Goal: Transaction & Acquisition: Purchase product/service

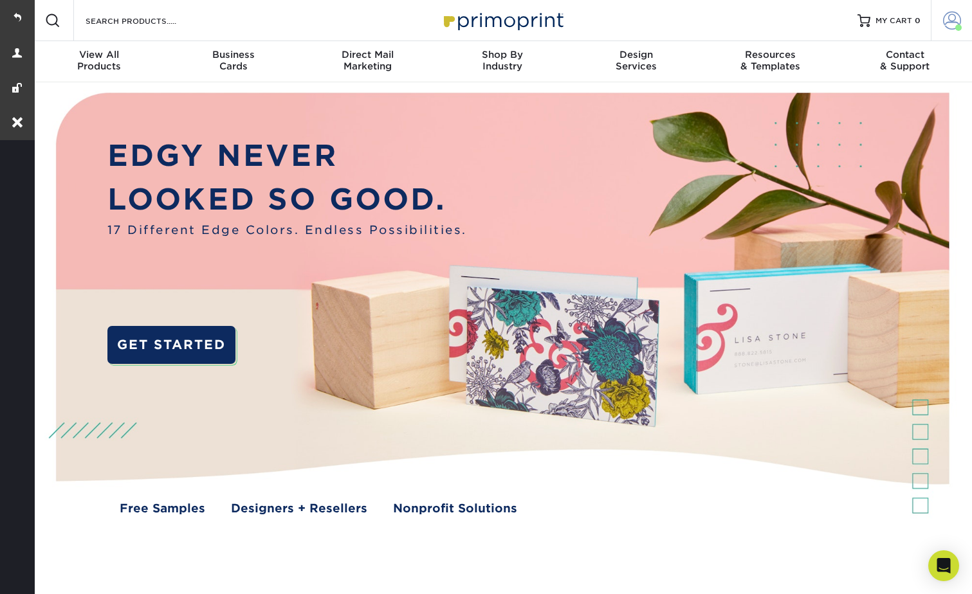
click at [949, 21] on span at bounding box center [952, 21] width 18 height 18
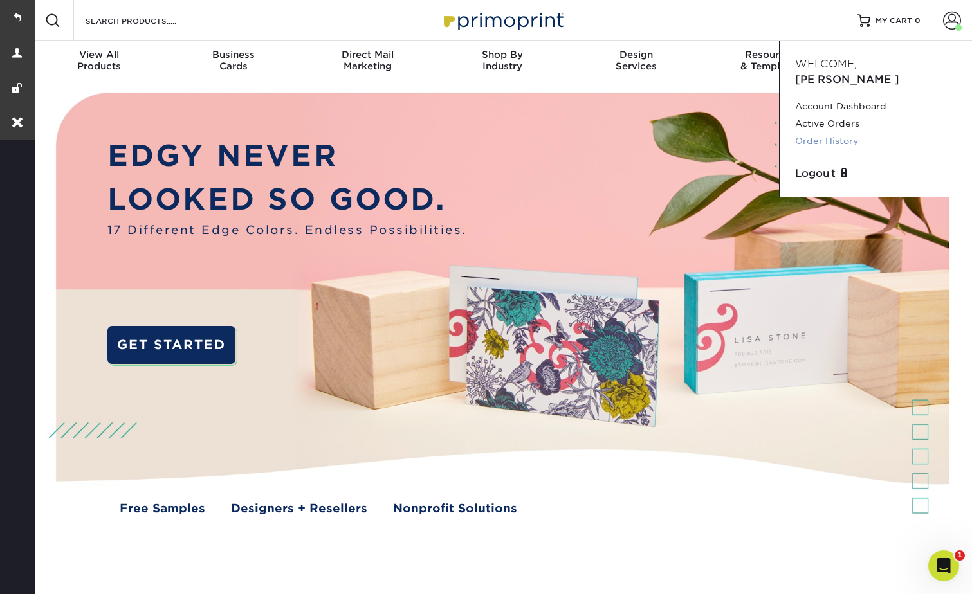
click at [825, 132] on link "Order History" at bounding box center [875, 140] width 161 height 17
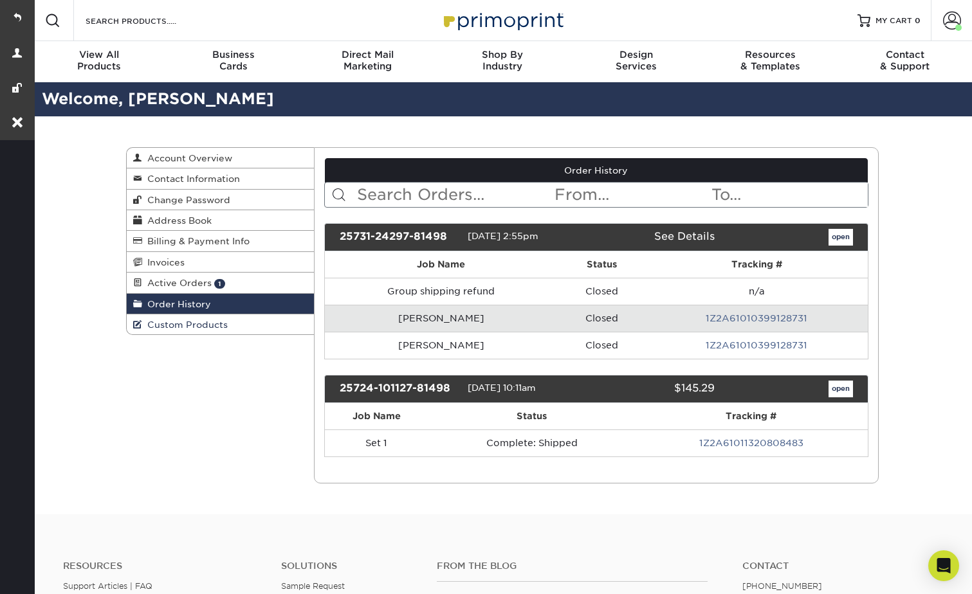
click at [174, 322] on span "Custom Products" at bounding box center [185, 325] width 86 height 10
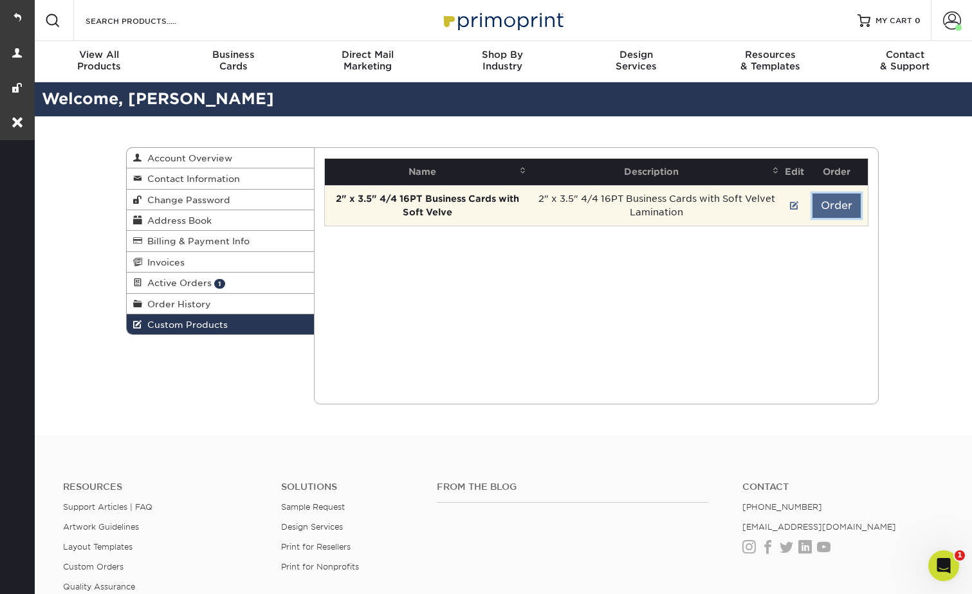
click at [817, 203] on button "Order" at bounding box center [836, 206] width 48 height 24
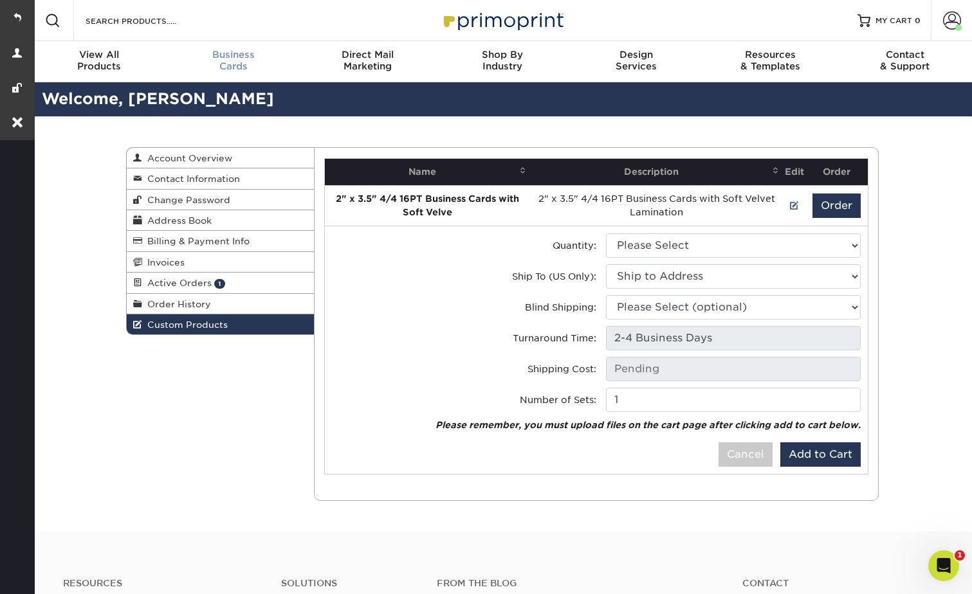
click at [226, 59] on span "Business" at bounding box center [234, 55] width 134 height 12
click at [151, 19] on input "Search Products" at bounding box center [146, 20] width 125 height 15
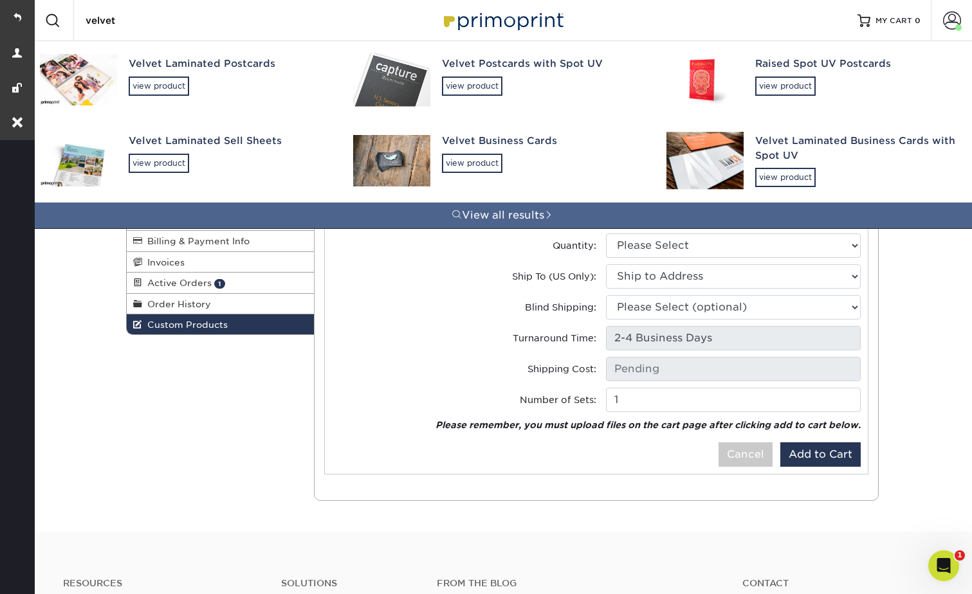
type input "velvet"
click at [435, 155] on link "Velvet Business Cards view product" at bounding box center [501, 160] width 313 height 84
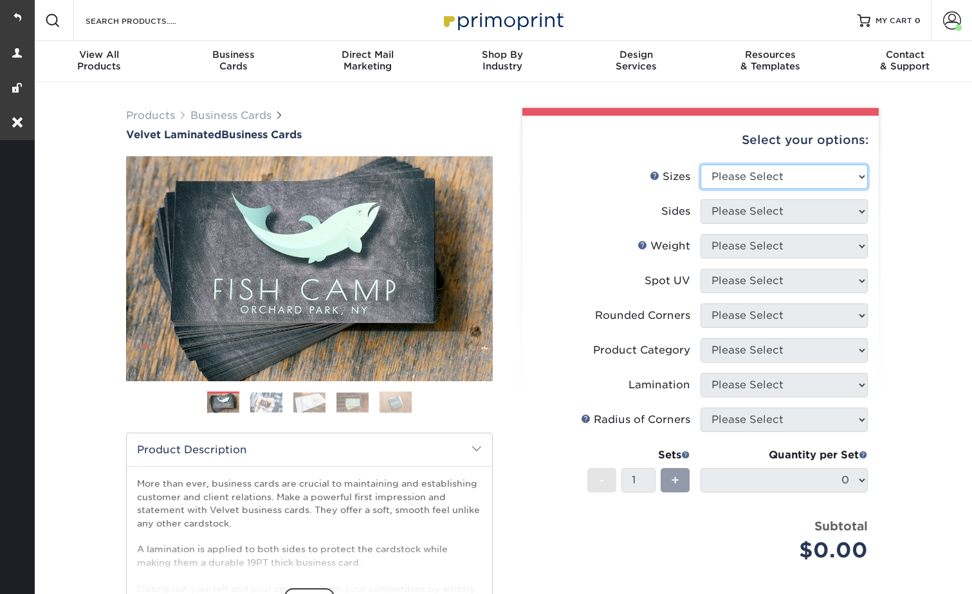
click at [727, 169] on select "Please Select 1.5" x 3.5" - Mini 1.75" x 3.5" - Mini 2" x 2" - Square 2" x 3" -…" at bounding box center [783, 177] width 167 height 24
select select "2.00x3.50"
click at [700, 165] on select "Please Select 1.5" x 3.5" - Mini 1.75" x 3.5" - Mini 2" x 2" - Square 2" x 3" -…" at bounding box center [783, 177] width 167 height 24
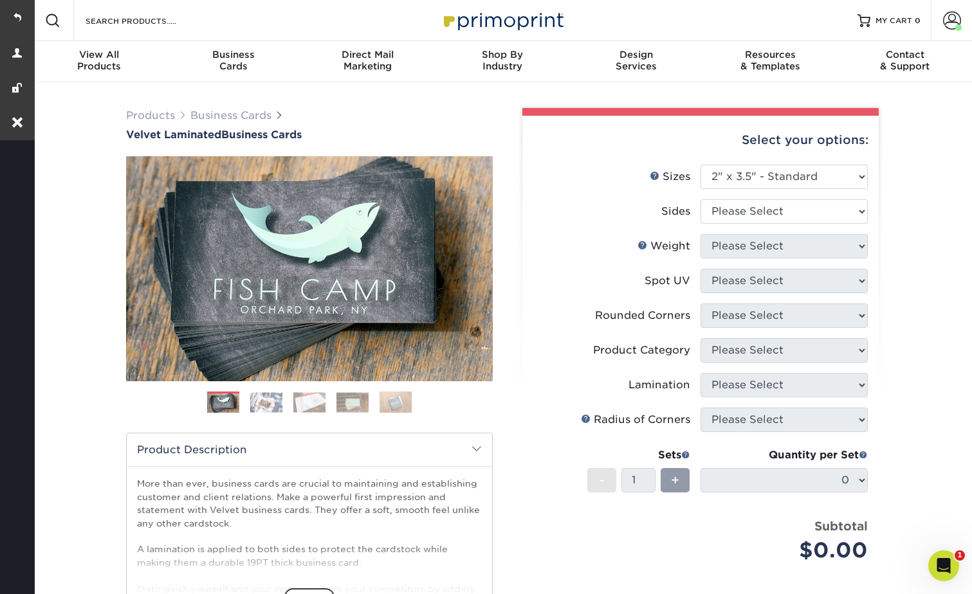
click at [729, 197] on li "Sizes Help Sizes Please Select 1.5" x 3.5" - Mini 1.75" x 3.5" - Mini 2" x 2" -…" at bounding box center [700, 182] width 334 height 35
drag, startPoint x: 732, startPoint y: 210, endPoint x: 734, endPoint y: 222, distance: 11.7
click at [732, 210] on select "Please Select Print Both Sides Print Front Only" at bounding box center [783, 211] width 167 height 24
select select "13abbda7-1d64-4f25-8bb2-c179b224825d"
click at [700, 199] on select "Please Select Print Both Sides Print Front Only" at bounding box center [783, 211] width 167 height 24
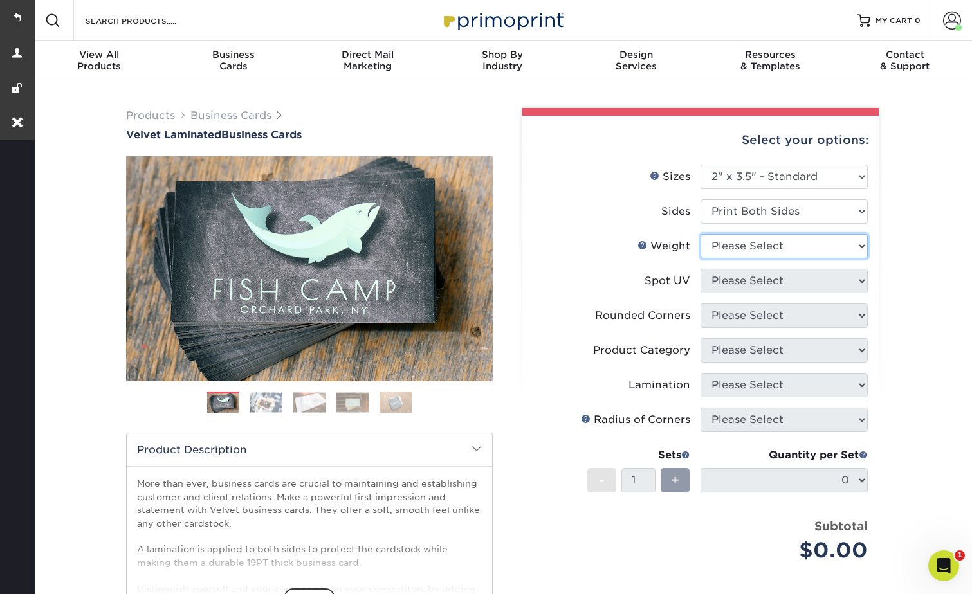
click at [727, 244] on select "Please Select 16PT" at bounding box center [783, 246] width 167 height 24
drag, startPoint x: 725, startPoint y: 243, endPoint x: 726, endPoint y: 259, distance: 16.1
click at [725, 243] on select "Please Select 16PT" at bounding box center [783, 246] width 167 height 24
select select "16PT"
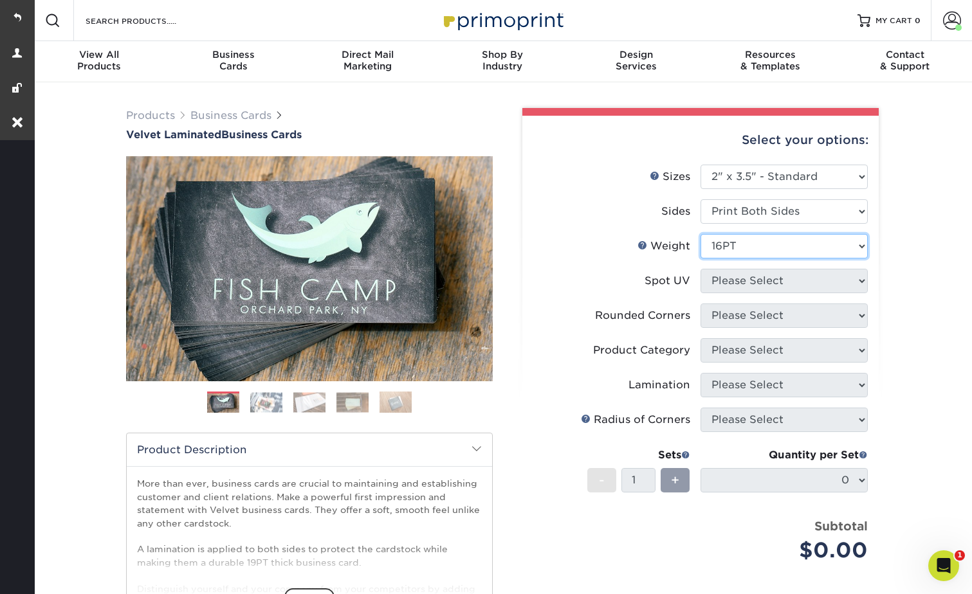
click at [700, 234] on select "Please Select 16PT" at bounding box center [783, 246] width 167 height 24
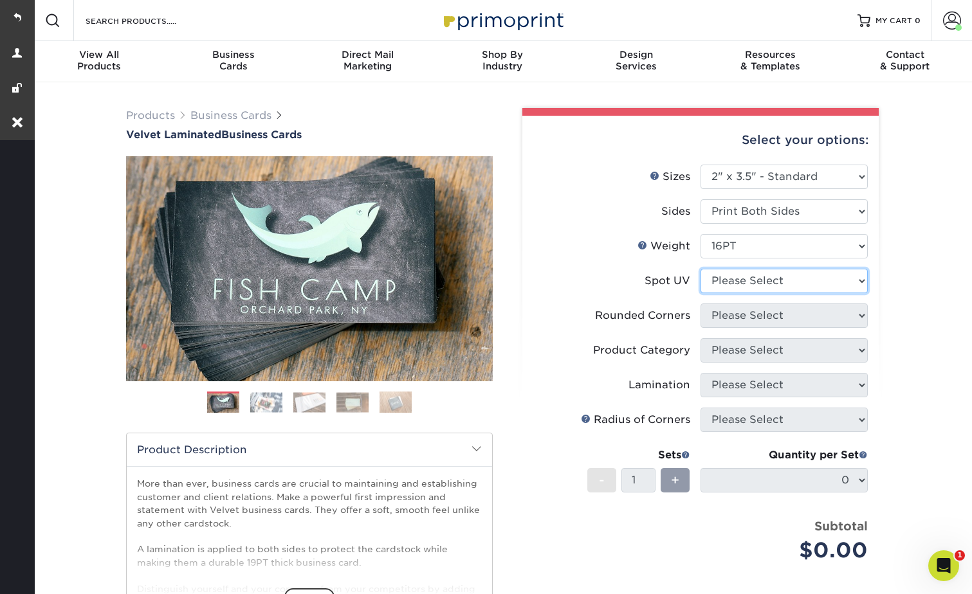
click at [723, 273] on select "Please Select No Spot UV Front and Back (Both Sides) Front Only Back Only" at bounding box center [783, 281] width 167 height 24
select select "3"
click at [700, 269] on select "Please Select No Spot UV Front and Back (Both Sides) Front Only Back Only" at bounding box center [783, 281] width 167 height 24
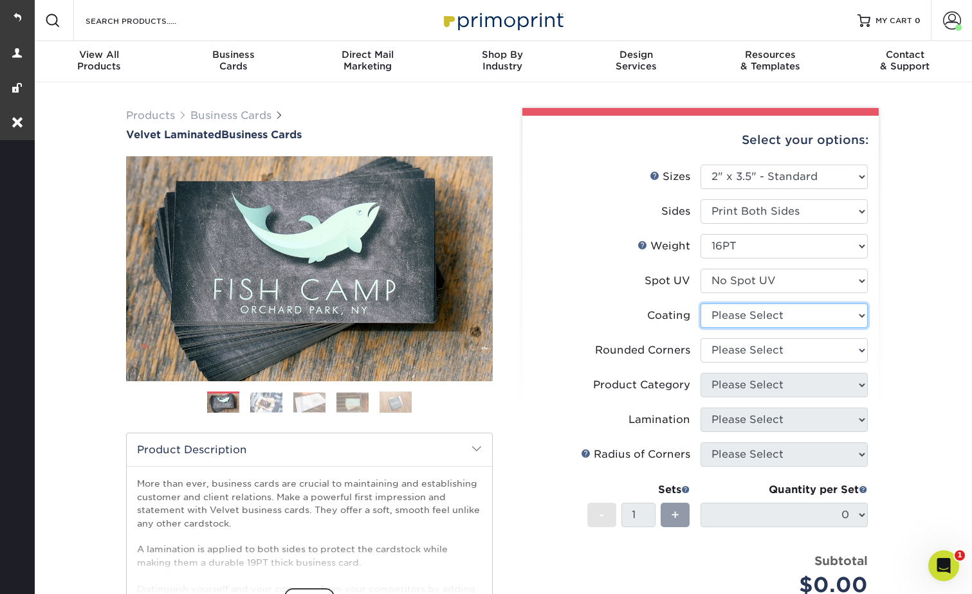
drag, startPoint x: 726, startPoint y: 307, endPoint x: 726, endPoint y: 318, distance: 10.9
click at [726, 307] on select at bounding box center [783, 316] width 167 height 24
select select "3e7618de-abca-4bda-9f97-8b9129e913d8"
click at [700, 304] on select at bounding box center [783, 316] width 167 height 24
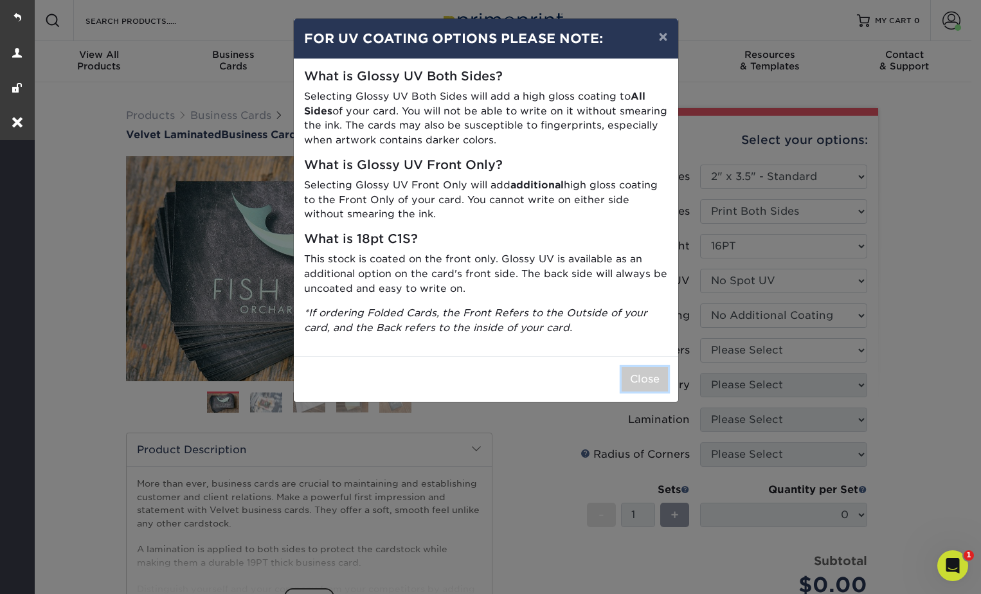
click at [655, 372] on button "Close" at bounding box center [645, 379] width 46 height 24
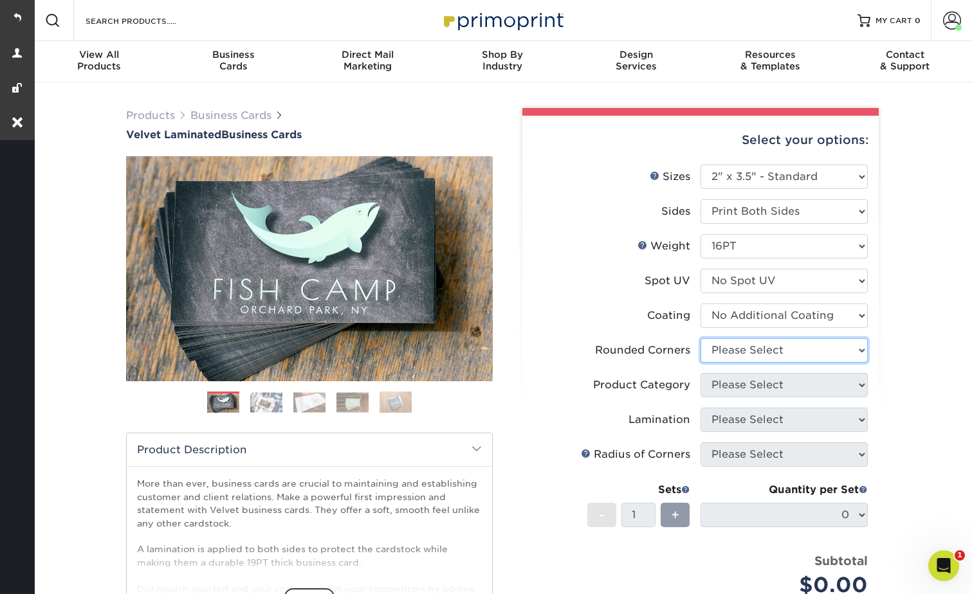
click at [725, 354] on select "Please Select Yes - Round 2 Corners Yes - Round 4 Corners No" at bounding box center [783, 350] width 167 height 24
select select "0"
click at [700, 338] on select "Please Select Yes - Round 2 Corners Yes - Round 4 Corners No" at bounding box center [783, 350] width 167 height 24
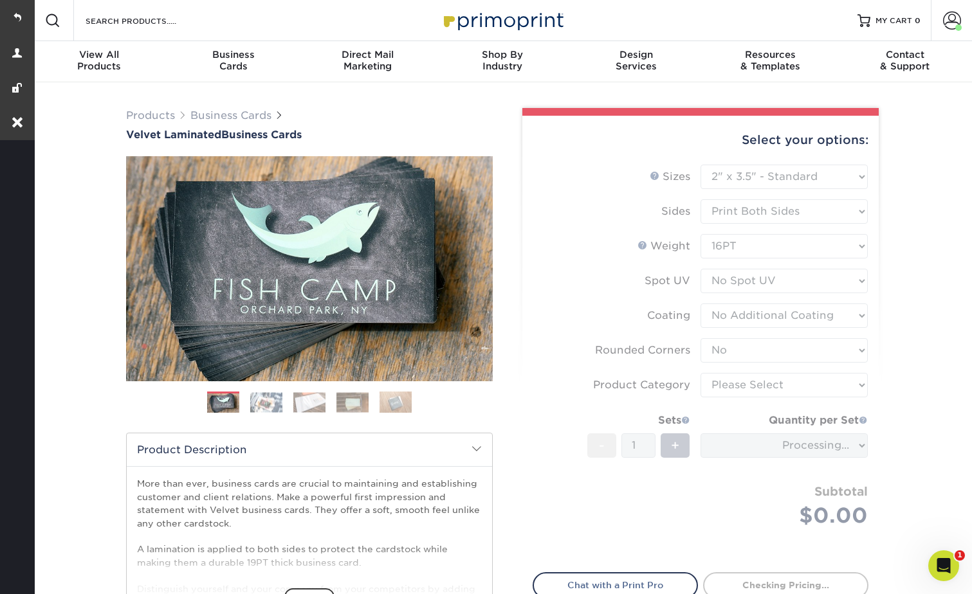
click at [730, 380] on form "Sizes Help Sizes Please Select 1.5" x 3.5" - Mini 1.75" x 3.5" - Mini 2" x 2" -…" at bounding box center [701, 361] width 336 height 393
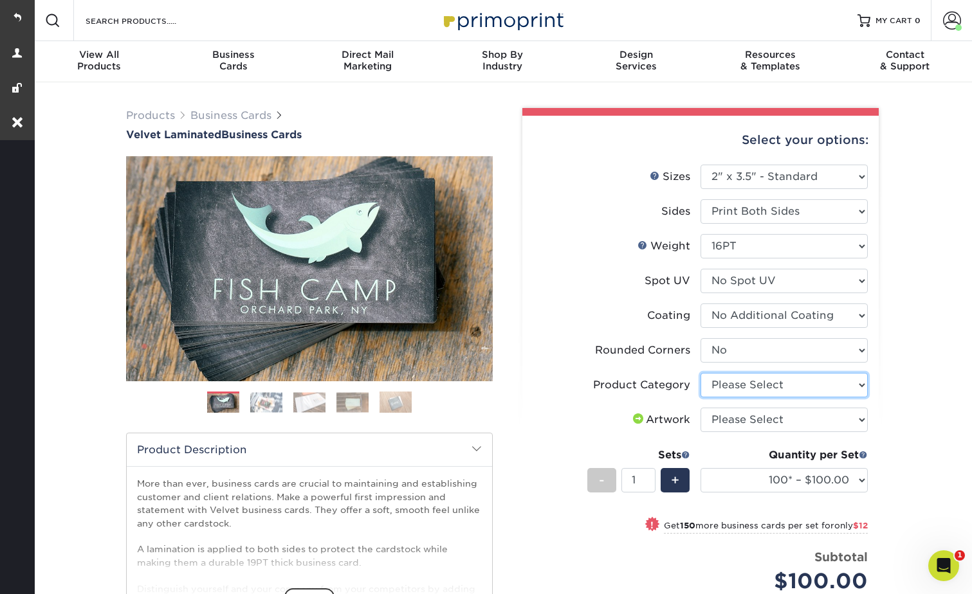
click at [731, 383] on select "Please Select Business Cards" at bounding box center [783, 385] width 167 height 24
select select "3b5148f1-0588-4f88-a218-97bcfdce65c1"
click at [700, 373] on select "Please Select Business Cards" at bounding box center [783, 385] width 167 height 24
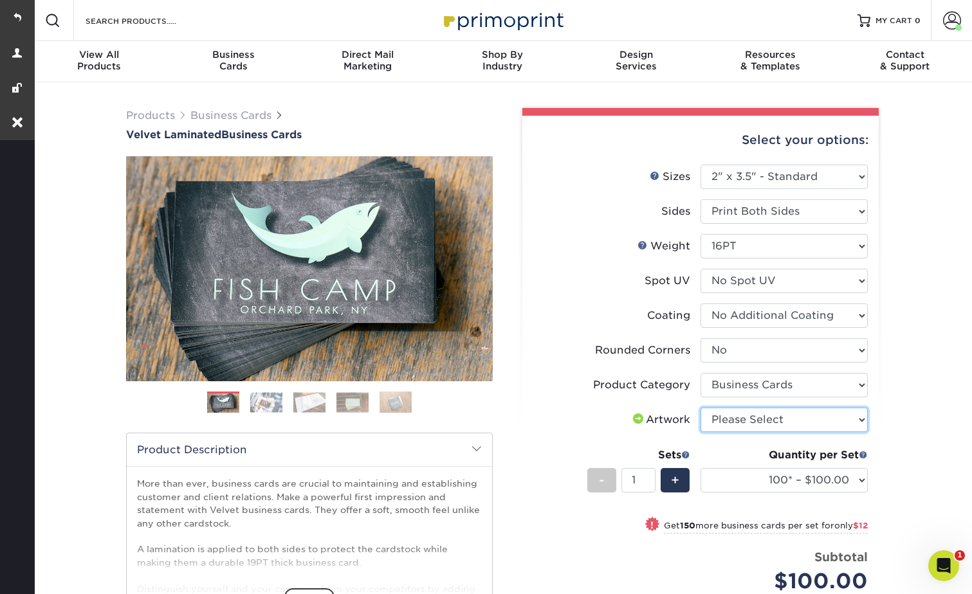
click at [724, 416] on select "Please Select I will upload files I need a design - $100" at bounding box center [783, 420] width 167 height 24
select select "upload"
click at [700, 408] on select "Please Select I will upload files I need a design - $100" at bounding box center [783, 420] width 167 height 24
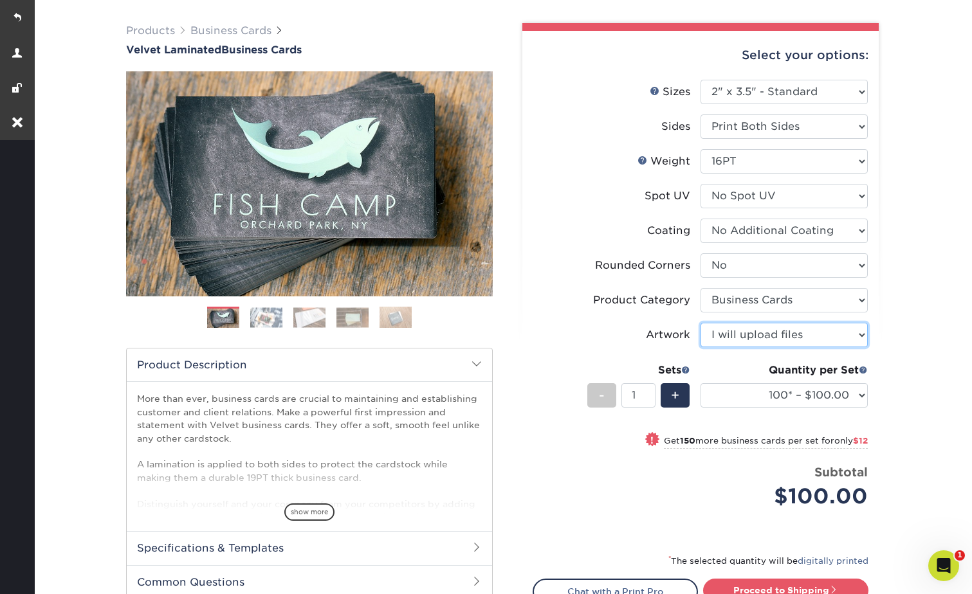
scroll to position [193, 0]
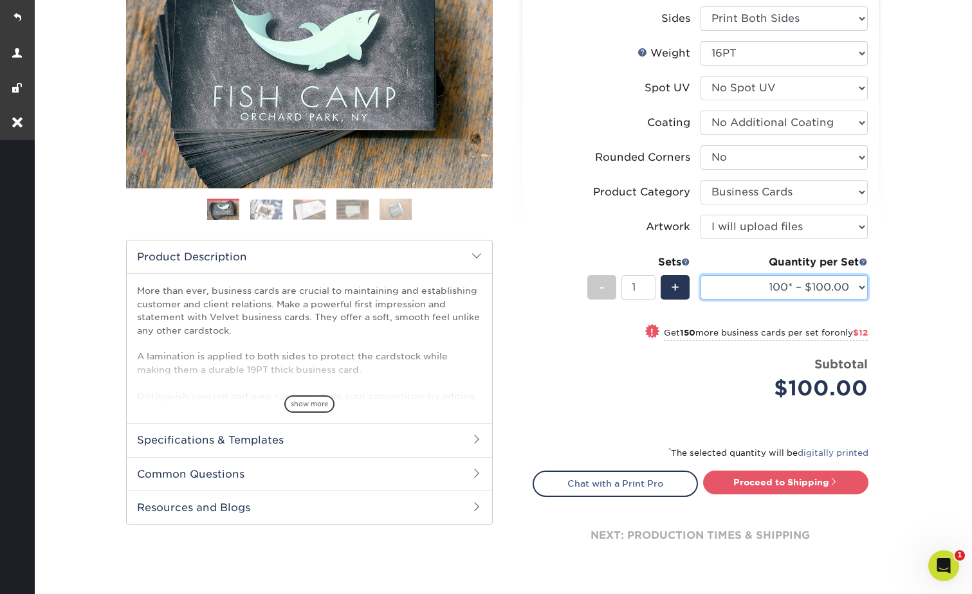
click at [766, 289] on select "100* – $100.00 250* – $112.00 500 – $120.00 1000 – $156.00 2500 – $307.00 5000 …" at bounding box center [783, 287] width 167 height 24
select select "500 – $120.00"
click at [700, 275] on select "100* – $100.00 250* – $112.00 500 – $120.00 1000 – $156.00 2500 – $307.00 5000 …" at bounding box center [783, 287] width 167 height 24
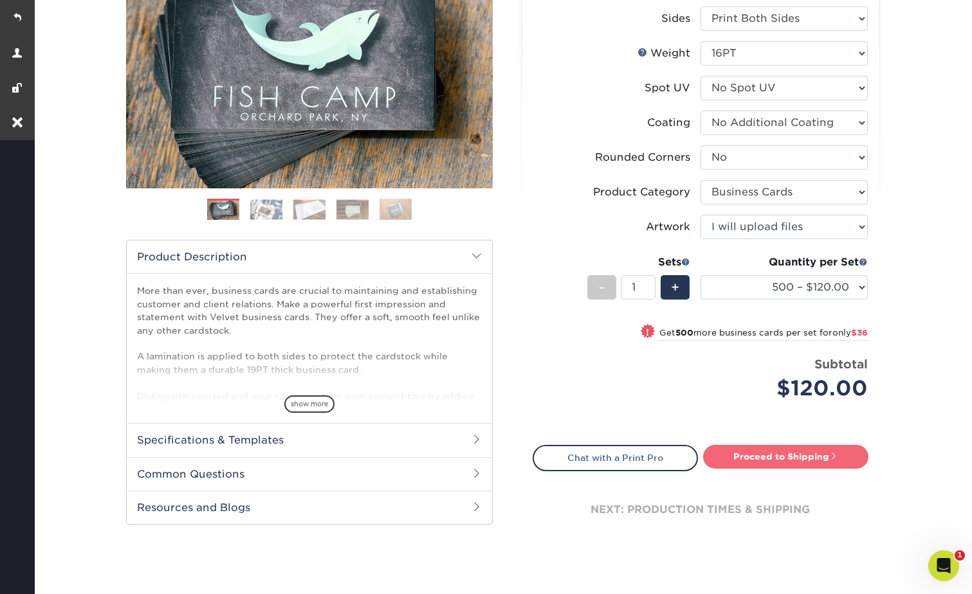
click at [794, 468] on link "Proceed to Shipping" at bounding box center [785, 456] width 165 height 23
type input "Set 1"
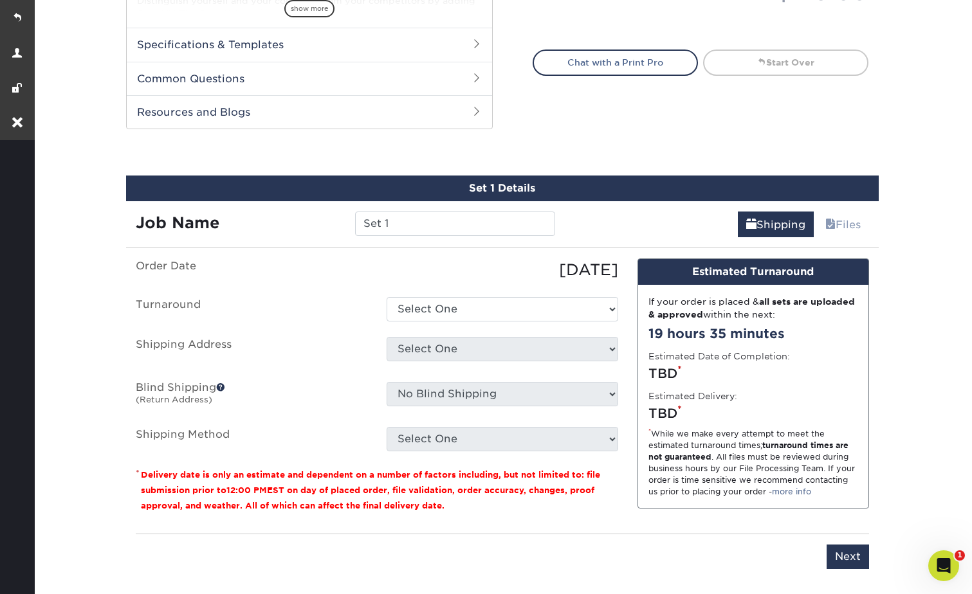
scroll to position [673, 0]
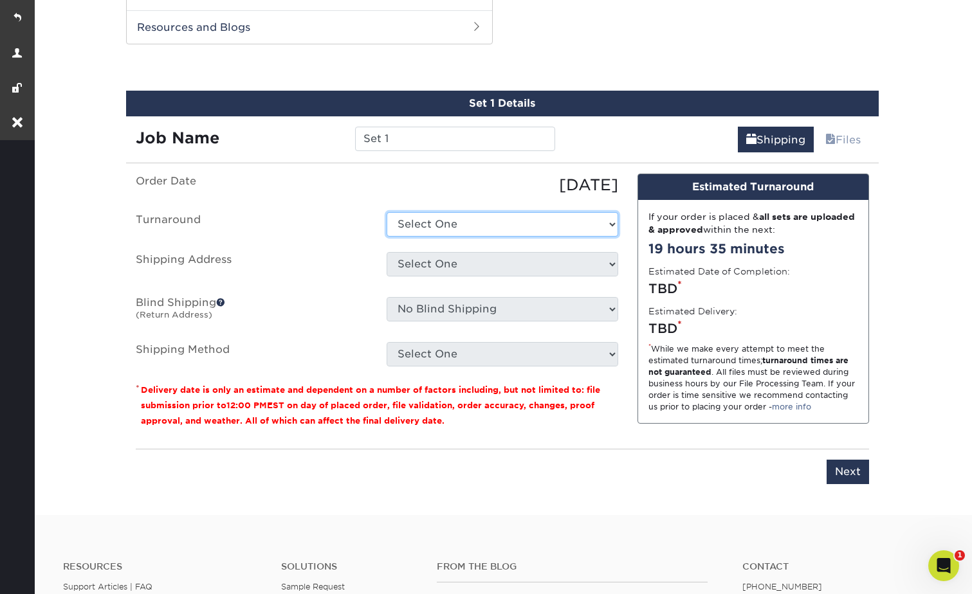
click at [447, 226] on select "Select One 2-4 Business Days 2 Day Next Business Day" at bounding box center [503, 224] width 232 height 24
select select "65a5fa8a-fb52-4714-932f-d83f09a2779d"
click at [387, 212] on select "Select One 2-4 Business Days 2 Day Next Business Day" at bounding box center [503, 224] width 232 height 24
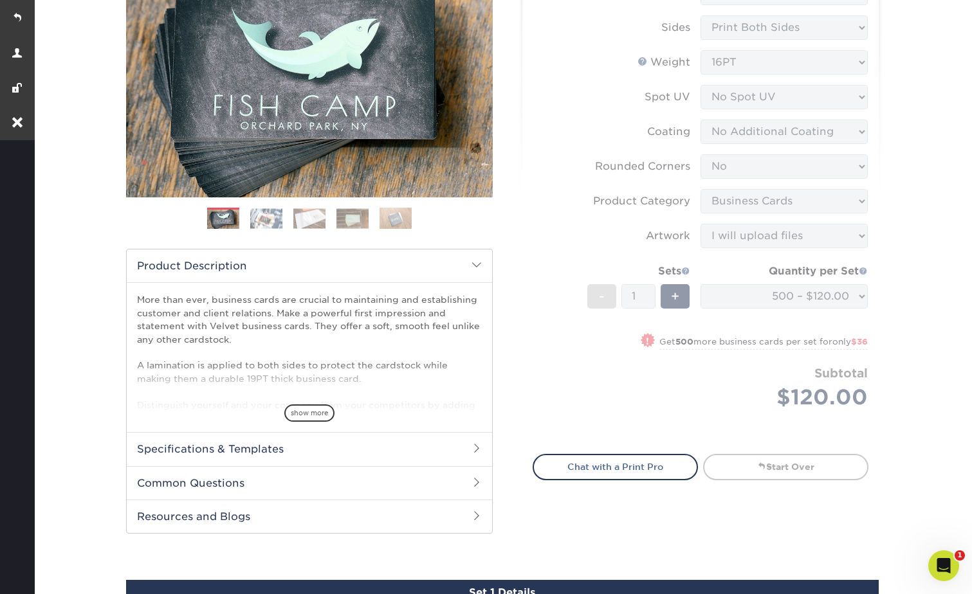
scroll to position [0, 0]
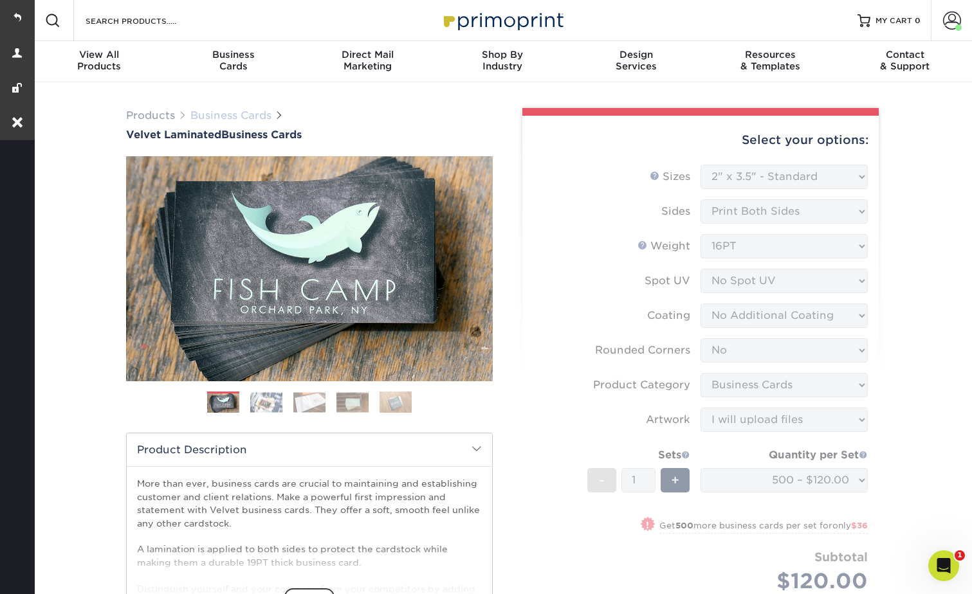
click at [250, 116] on link "Business Cards" at bounding box center [230, 115] width 81 height 12
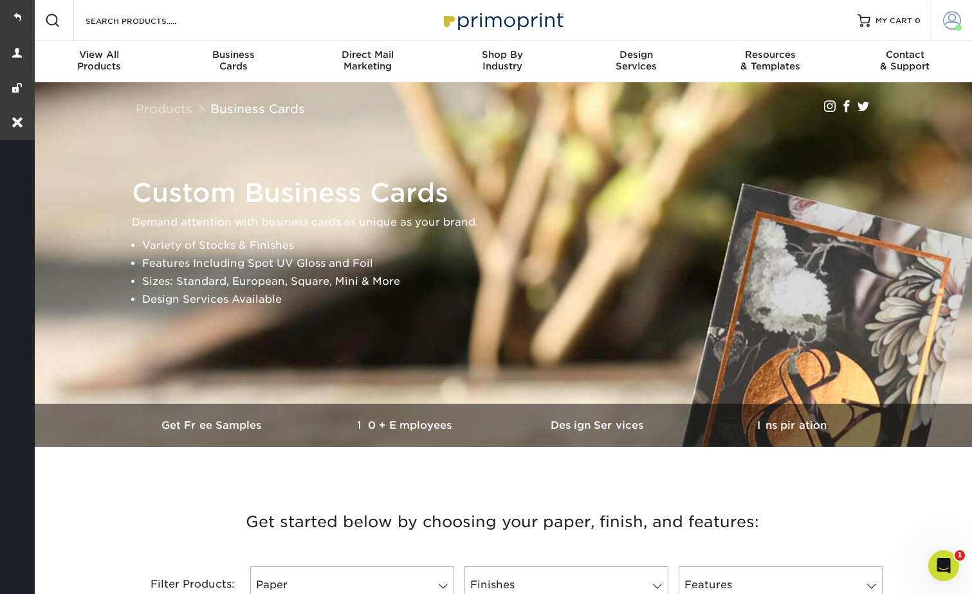
click at [949, 23] on span at bounding box center [952, 21] width 18 height 18
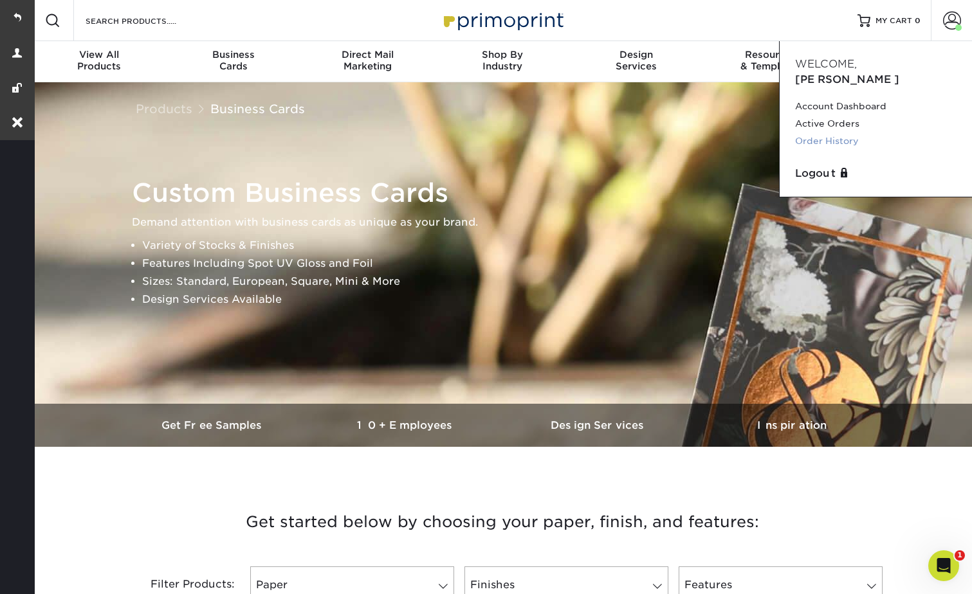
click at [810, 132] on link "Order History" at bounding box center [875, 140] width 161 height 17
click at [817, 132] on link "Order History" at bounding box center [875, 140] width 161 height 17
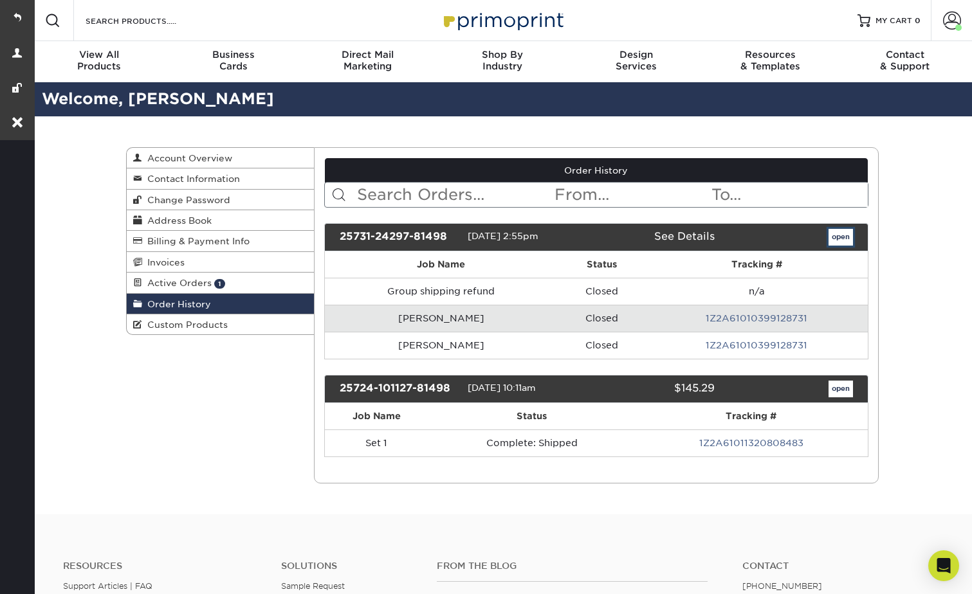
click at [837, 238] on link "open" at bounding box center [840, 237] width 24 height 17
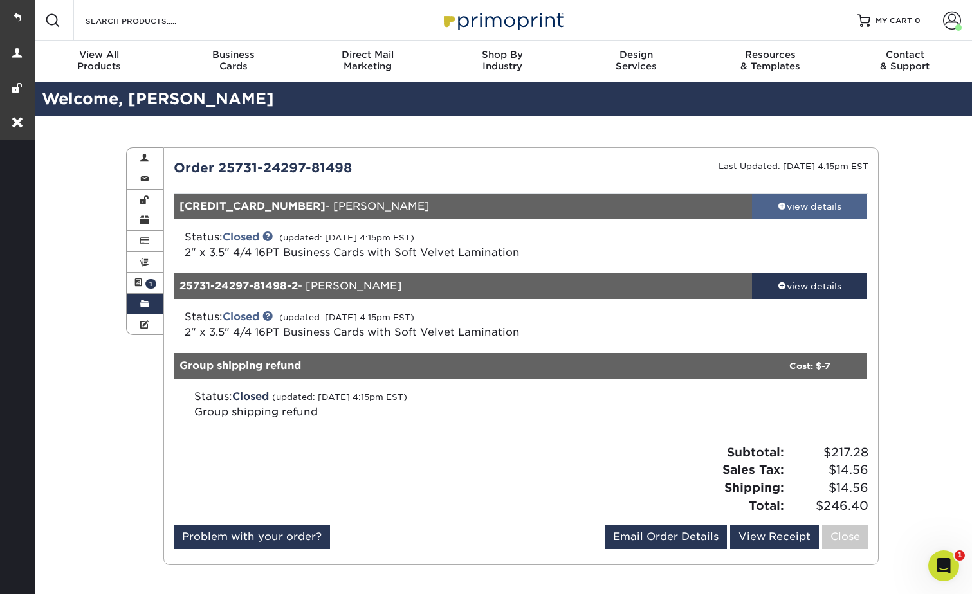
click at [788, 196] on link "view details" at bounding box center [810, 207] width 116 height 26
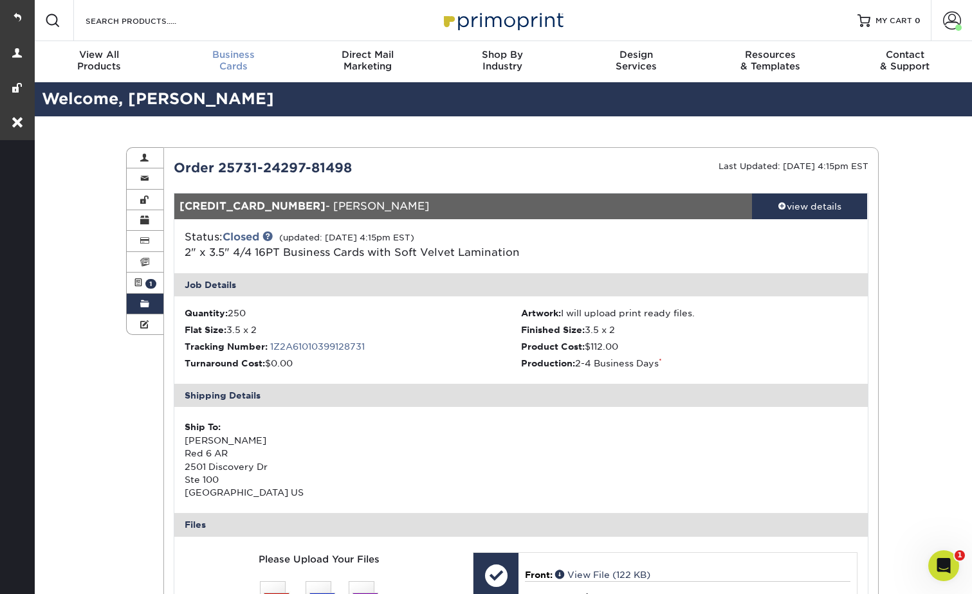
click at [221, 54] on span "Business" at bounding box center [234, 55] width 134 height 12
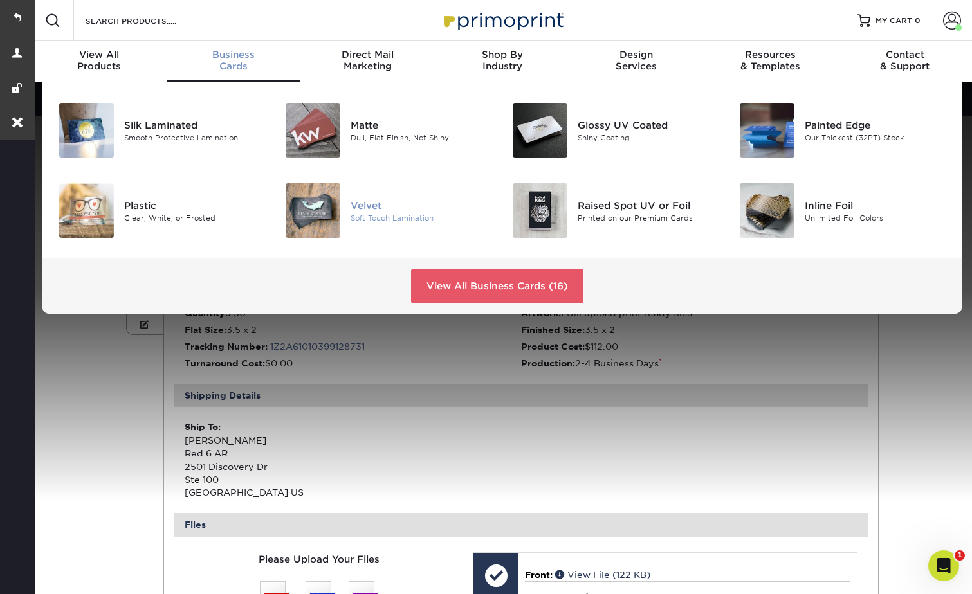
click at [344, 197] on div at bounding box center [313, 210] width 76 height 55
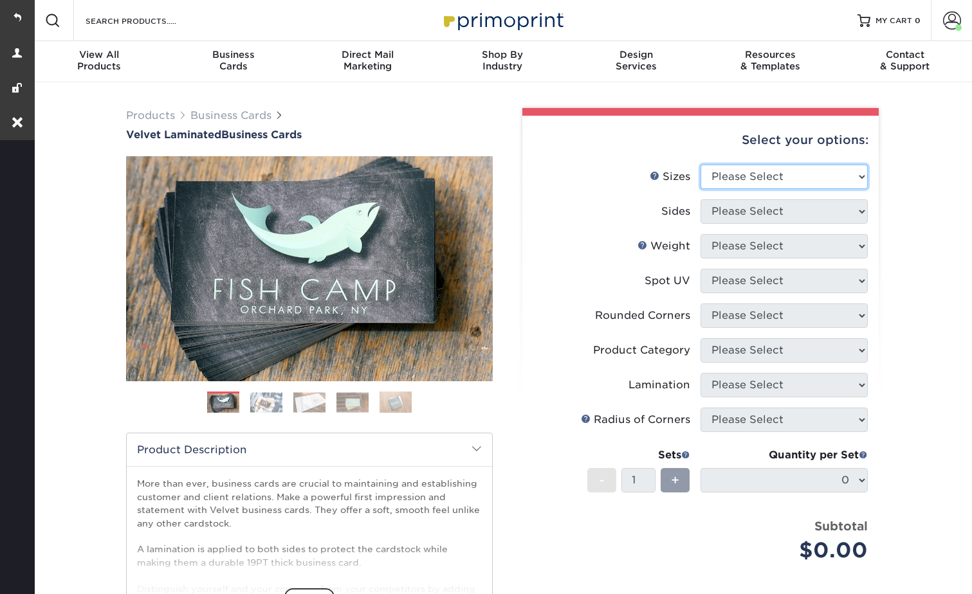
click at [727, 170] on select "Please Select 1.5" x 3.5" - Mini 1.75" x 3.5" - Mini 2" x 2" - Square 2" x 3" -…" at bounding box center [783, 177] width 167 height 24
select select "2.00x3.50"
click at [700, 165] on select "Please Select 1.5" x 3.5" - Mini 1.75" x 3.5" - Mini 2" x 2" - Square 2" x 3" -…" at bounding box center [783, 177] width 167 height 24
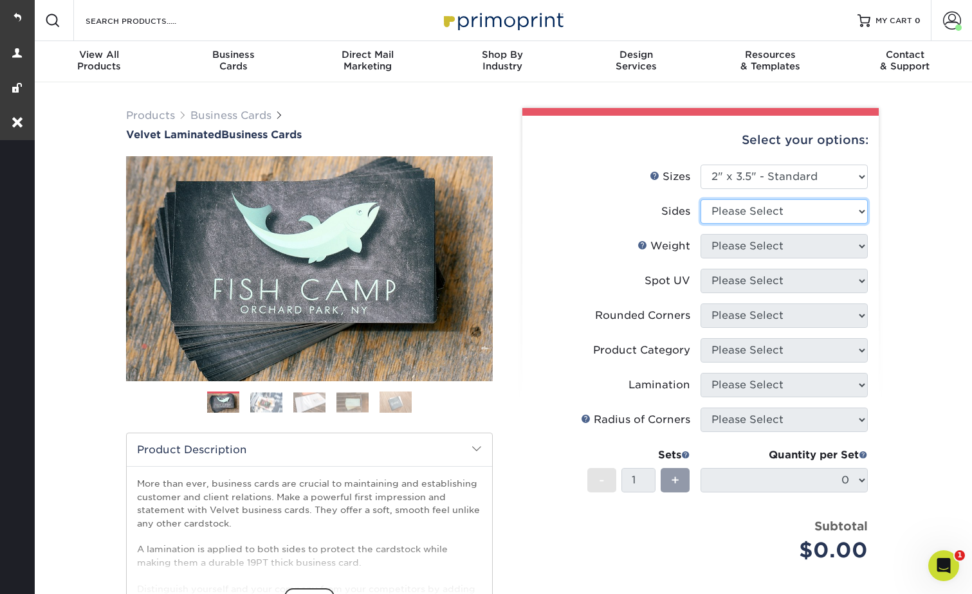
drag, startPoint x: 721, startPoint y: 214, endPoint x: 723, endPoint y: 226, distance: 11.7
click at [721, 214] on select "Please Select Print Both Sides Print Front Only" at bounding box center [783, 211] width 167 height 24
select select "13abbda7-1d64-4f25-8bb2-c179b224825d"
click at [700, 199] on select "Please Select Print Both Sides Print Front Only" at bounding box center [783, 211] width 167 height 24
click at [718, 239] on select "Please Select 16PT" at bounding box center [783, 246] width 167 height 24
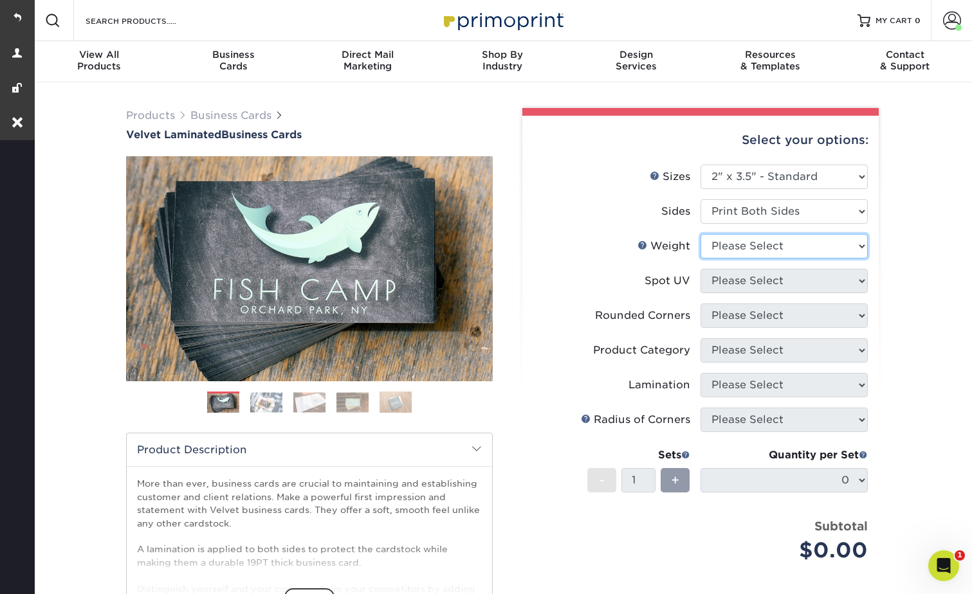
click at [717, 248] on select "Please Select 16PT" at bounding box center [783, 246] width 167 height 24
click at [720, 251] on select "Please Select 16PT" at bounding box center [783, 246] width 167 height 24
select select "16PT"
click at [700, 234] on select "Please Select 16PT" at bounding box center [783, 246] width 167 height 24
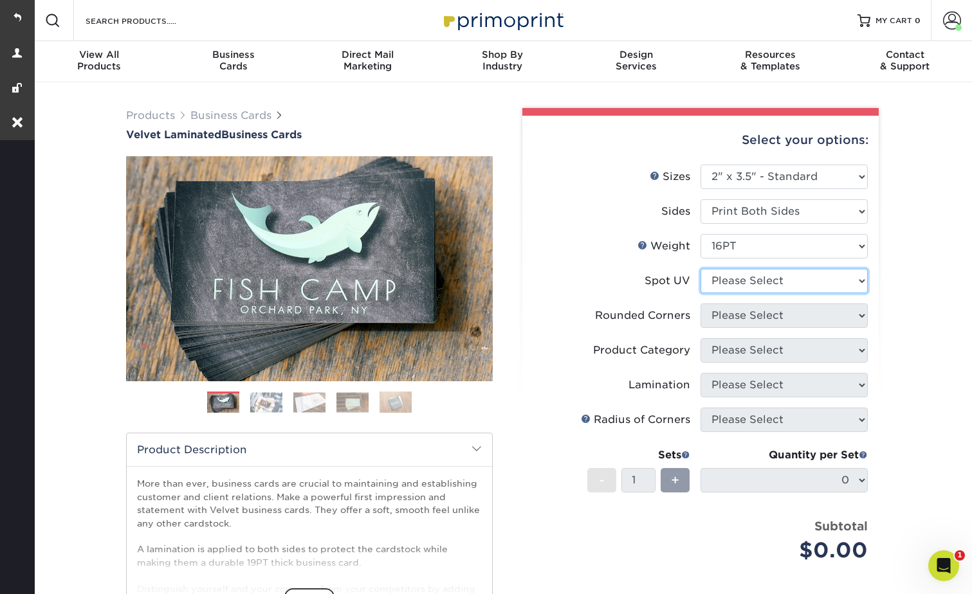
drag, startPoint x: 733, startPoint y: 286, endPoint x: 735, endPoint y: 295, distance: 9.4
click at [733, 286] on select "Please Select No Spot UV Front and Back (Both Sides) Front Only Back Only" at bounding box center [783, 281] width 167 height 24
select select "3"
click at [700, 269] on select "Please Select No Spot UV Front and Back (Both Sides) Front Only Back Only" at bounding box center [783, 281] width 167 height 24
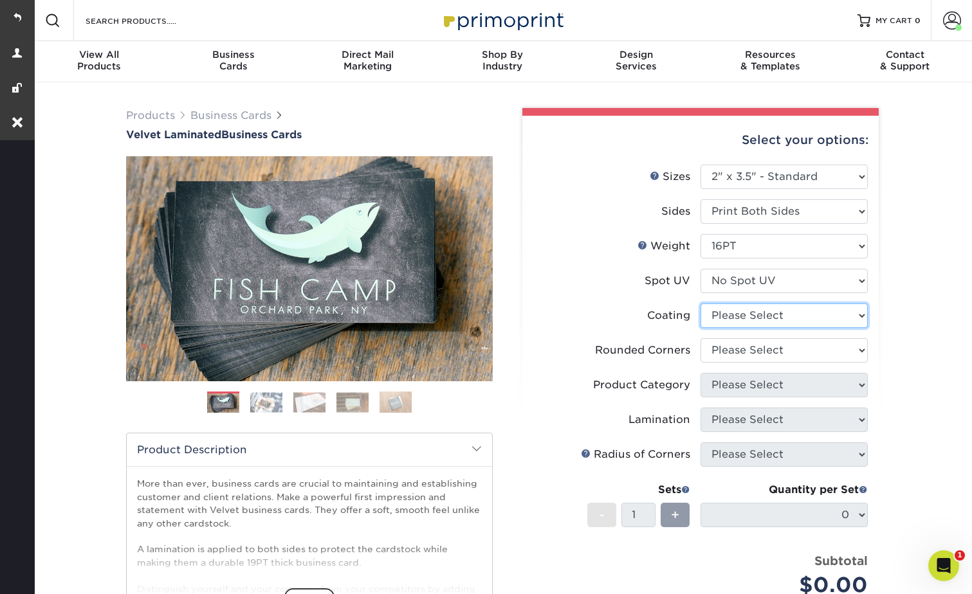
drag, startPoint x: 729, startPoint y: 315, endPoint x: 732, endPoint y: 327, distance: 11.9
click at [729, 315] on select at bounding box center [783, 316] width 167 height 24
select select "3e7618de-abca-4bda-9f97-8b9129e913d8"
click at [700, 304] on select at bounding box center [783, 316] width 167 height 24
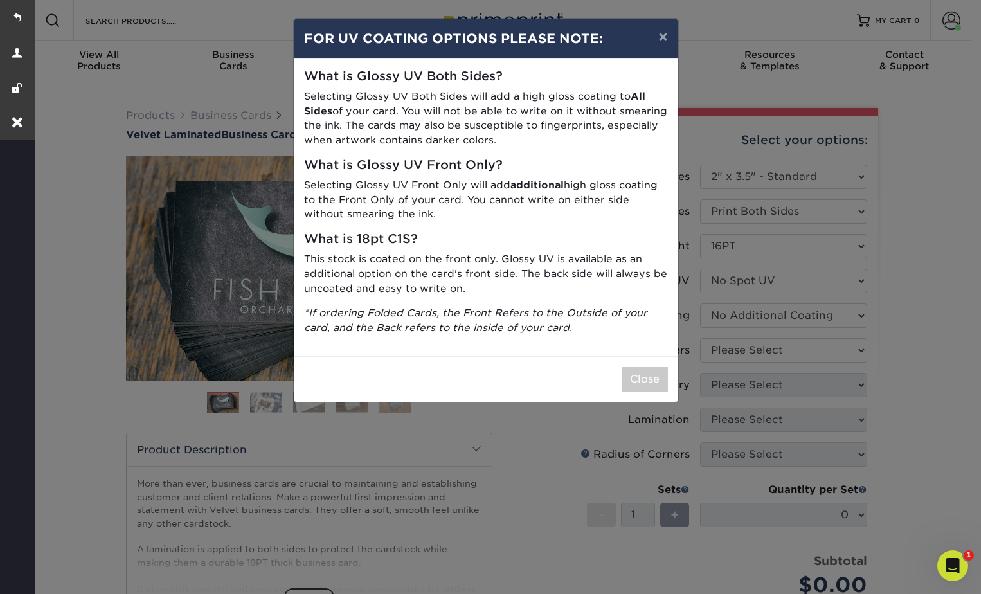
click at [726, 348] on div "× FOR UV COATING OPTIONS PLEASE NOTE: What is Glossy UV Both Sides? Selecting G…" at bounding box center [490, 297] width 981 height 594
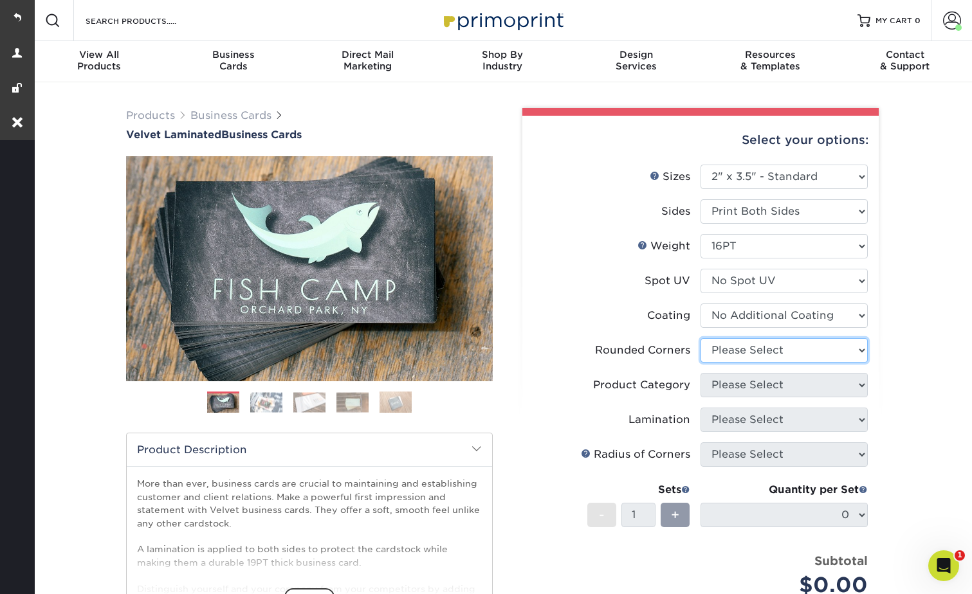
click at [736, 342] on select "Please Select Yes - Round 2 Corners Yes - Round 4 Corners No" at bounding box center [783, 350] width 167 height 24
select select "0"
click at [700, 338] on select "Please Select Yes - Round 2 Corners Yes - Round 4 Corners No" at bounding box center [783, 350] width 167 height 24
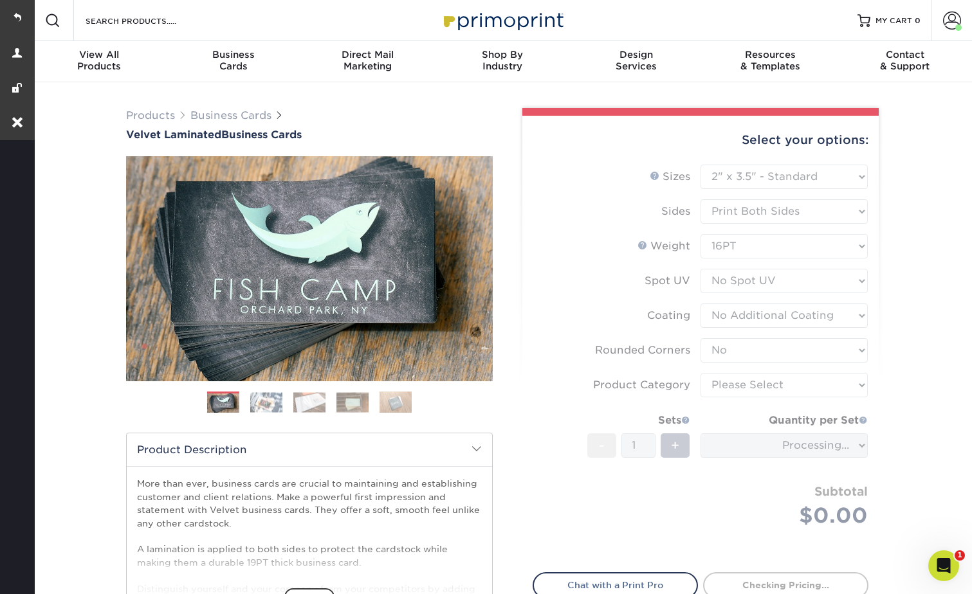
click at [729, 381] on form "Sizes Help Sizes Please Select 1.5" x 3.5" - Mini 1.75" x 3.5" - Mini 2" x 2" -…" at bounding box center [701, 361] width 336 height 393
click at [728, 383] on form "Sizes Help Sizes Please Select 1.5" x 3.5" - Mini 1.75" x 3.5" - Mini 2" x 2" -…" at bounding box center [701, 361] width 336 height 393
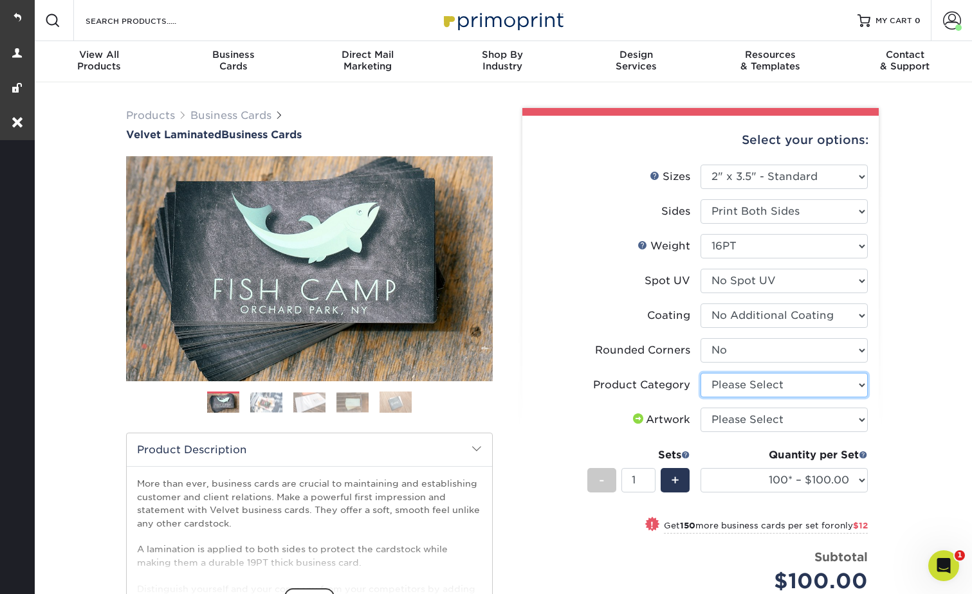
click at [727, 383] on select "Please Select Business Cards" at bounding box center [783, 385] width 167 height 24
select select "3b5148f1-0588-4f88-a218-97bcfdce65c1"
click at [700, 373] on select "Please Select Business Cards" at bounding box center [783, 385] width 167 height 24
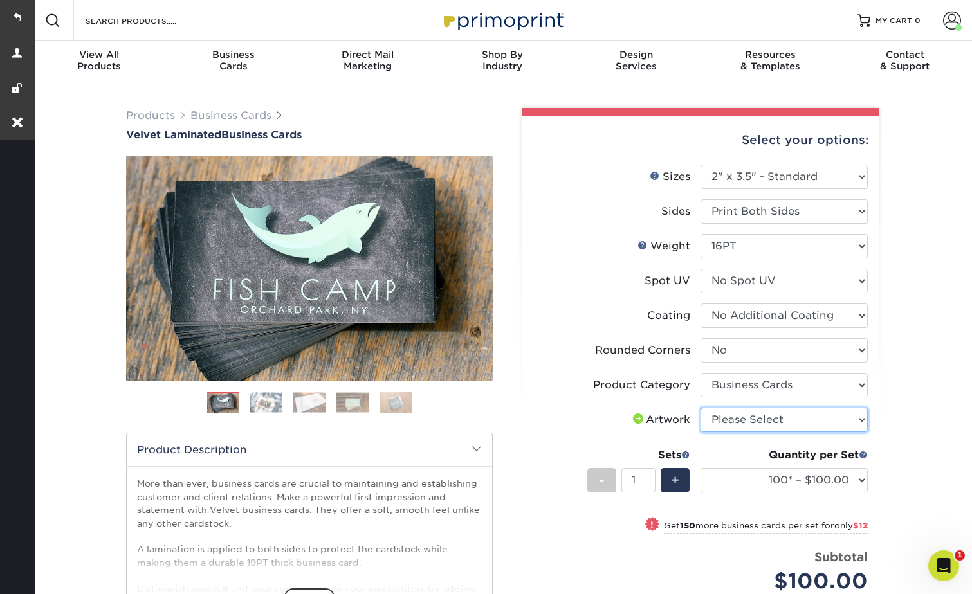
click at [732, 418] on select "Please Select I will upload files I need a design - $100" at bounding box center [783, 420] width 167 height 24
select select "upload"
click at [700, 408] on select "Please Select I will upload files I need a design - $100" at bounding box center [783, 420] width 167 height 24
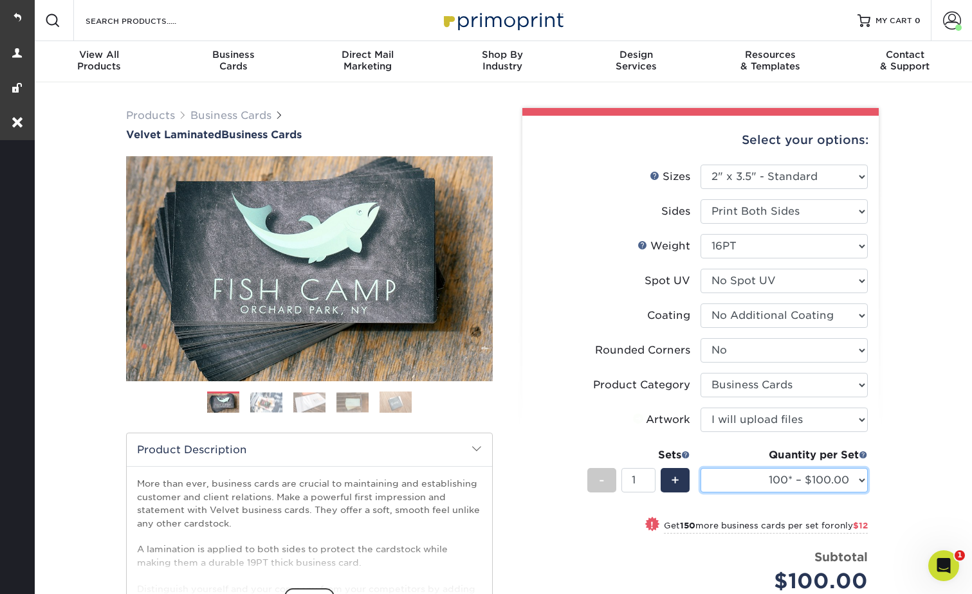
click at [745, 479] on select "100* – $100.00 250* – $112.00 500 – $120.00 1000 – $156.00 2500 – $307.00 5000 …" at bounding box center [783, 480] width 167 height 24
select select "250* – $112.00"
click at [700, 468] on select "100* – $100.00 250* – $112.00 500 – $120.00 1000 – $156.00 2500 – $307.00 5000 …" at bounding box center [783, 480] width 167 height 24
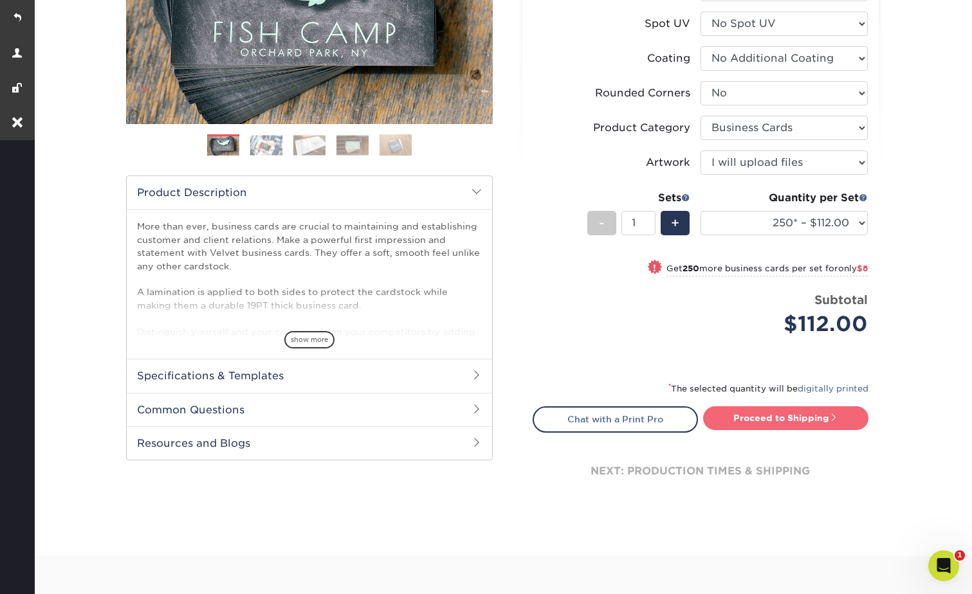
click at [776, 412] on link "Proceed to Shipping" at bounding box center [785, 417] width 165 height 23
type input "Set 1"
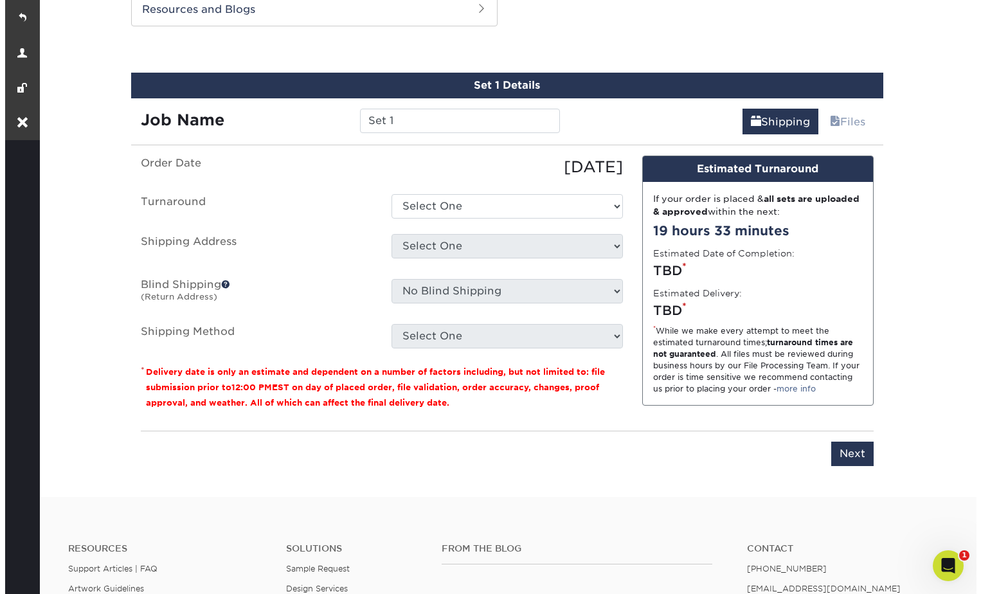
scroll to position [699, 0]
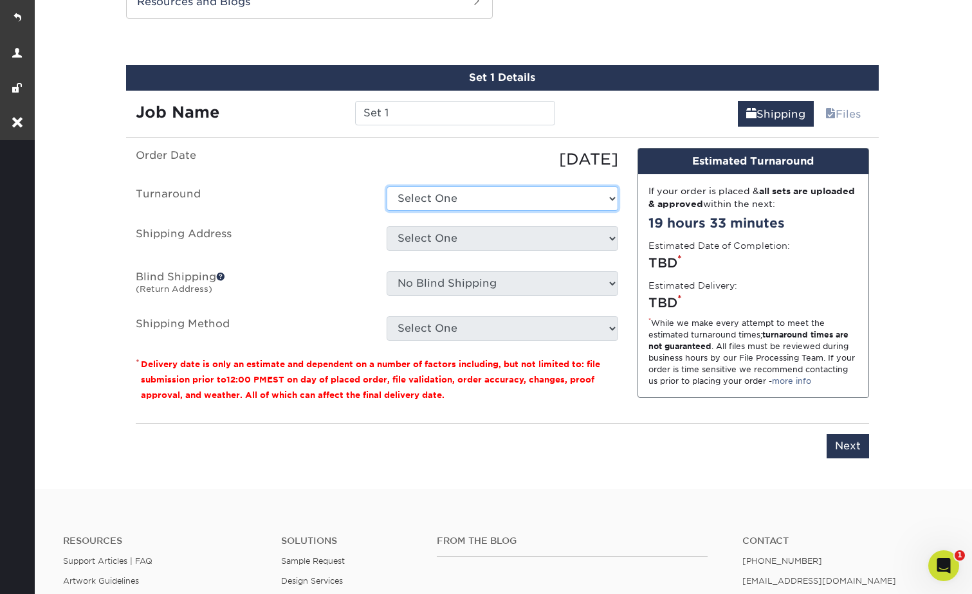
click at [419, 192] on select "Select One 2-4 Business Days 2 Day Next Business Day" at bounding box center [503, 199] width 232 height 24
select select "b1f96aa8-67f1-4e93-8800-3663dc6eb9ce"
click at [387, 187] on select "Select One 2-4 Business Days 2 Day Next Business Day" at bounding box center [503, 199] width 232 height 24
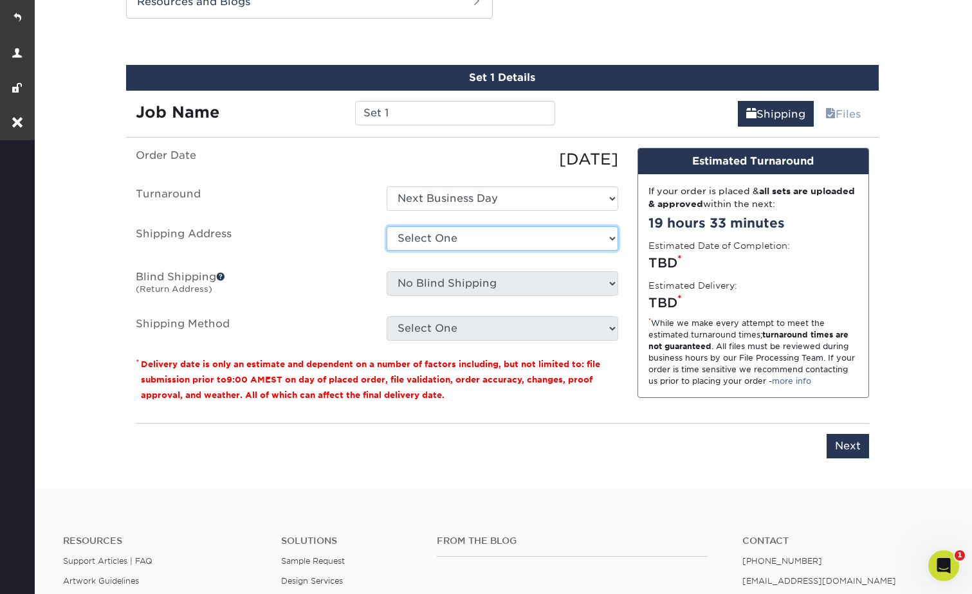
click at [433, 240] on select "Select One Orlando Office + Add New Address" at bounding box center [503, 238] width 232 height 24
click at [453, 239] on select "Select One Orlando Office + Add New Address" at bounding box center [503, 238] width 232 height 24
select select "newaddress"
click at [387, 226] on select "Select One Orlando Office + Add New Address" at bounding box center [503, 238] width 232 height 24
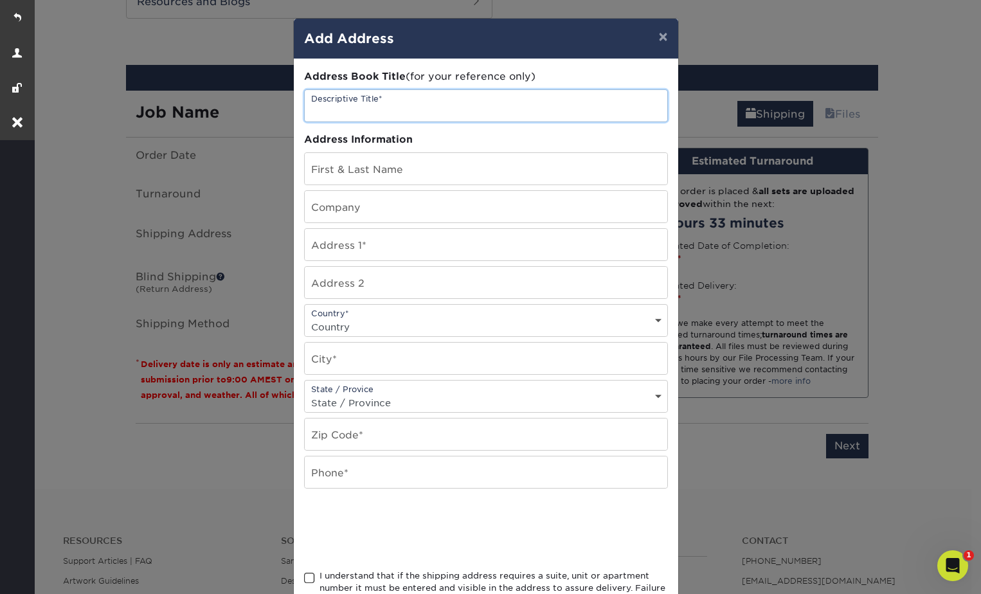
click at [409, 109] on input "text" at bounding box center [486, 106] width 363 height 32
paste input "Fitzpatrick"
click at [388, 106] on input "[PERSON_NAME]" at bounding box center [486, 106] width 363 height 32
drag, startPoint x: 390, startPoint y: 111, endPoint x: 305, endPoint y: 112, distance: 84.9
click at [305, 112] on input "[PERSON_NAME]" at bounding box center [486, 106] width 363 height 32
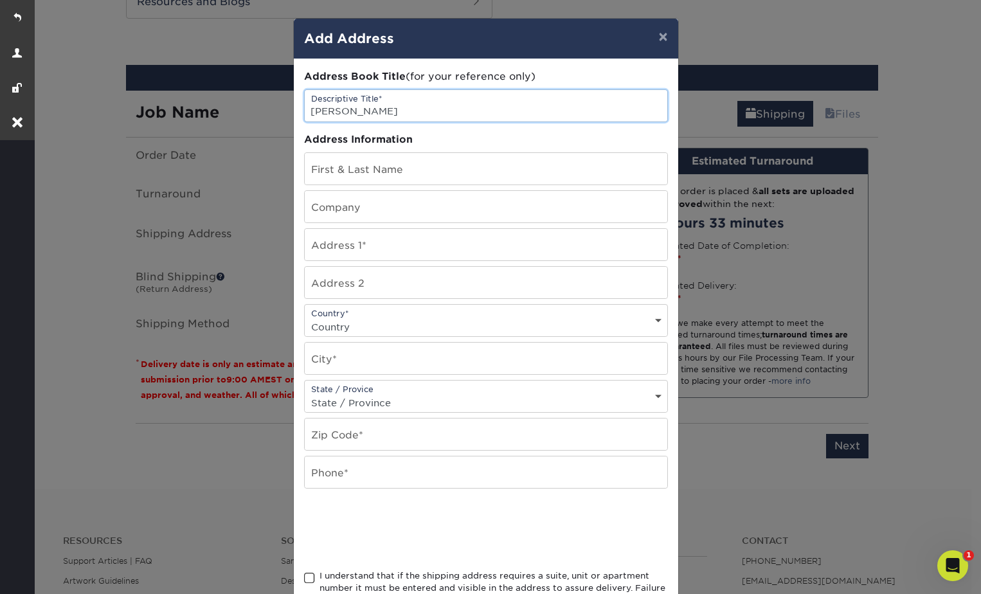
type input "[PERSON_NAME]"
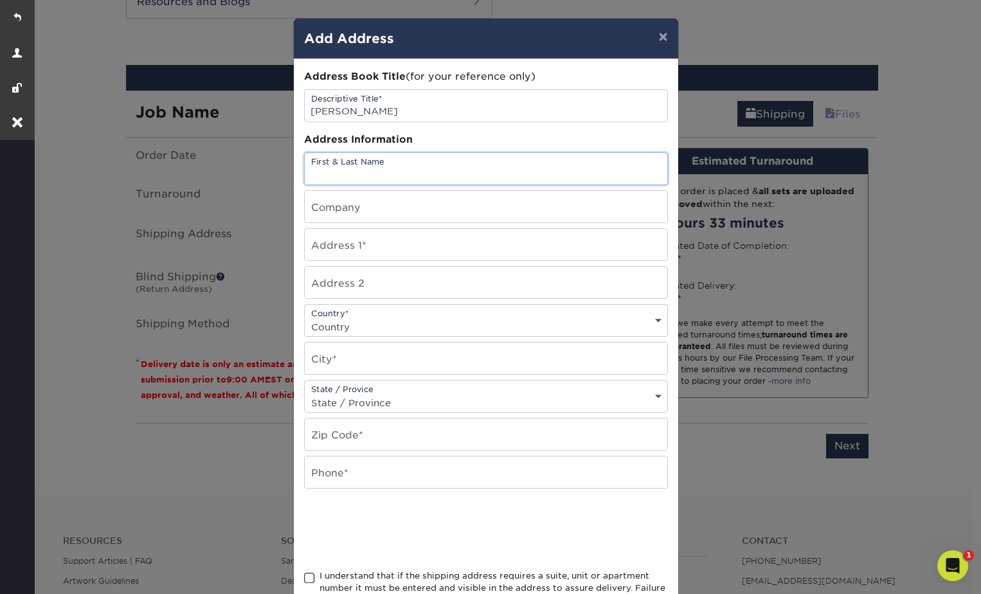
click at [343, 169] on input "text" at bounding box center [486, 169] width 363 height 32
paste input "[PERSON_NAME]"
type input "[PERSON_NAME]"
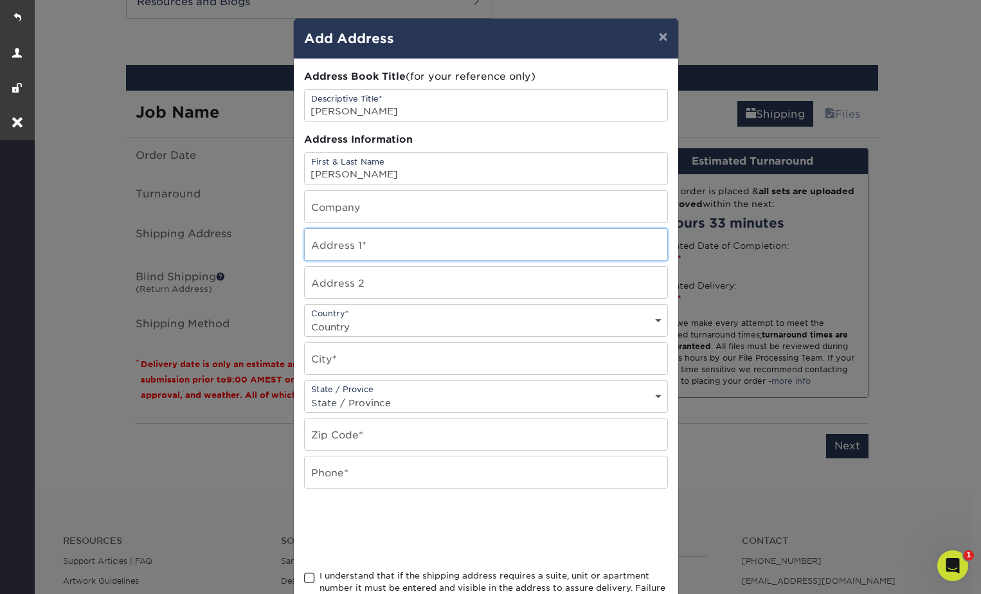
click at [360, 245] on input "text" at bounding box center [486, 245] width 363 height 32
paste input "1385 Washington Street, Cape May, NJ 08204"
type input "1385 Washington Street, Cape May, NJ 08204"
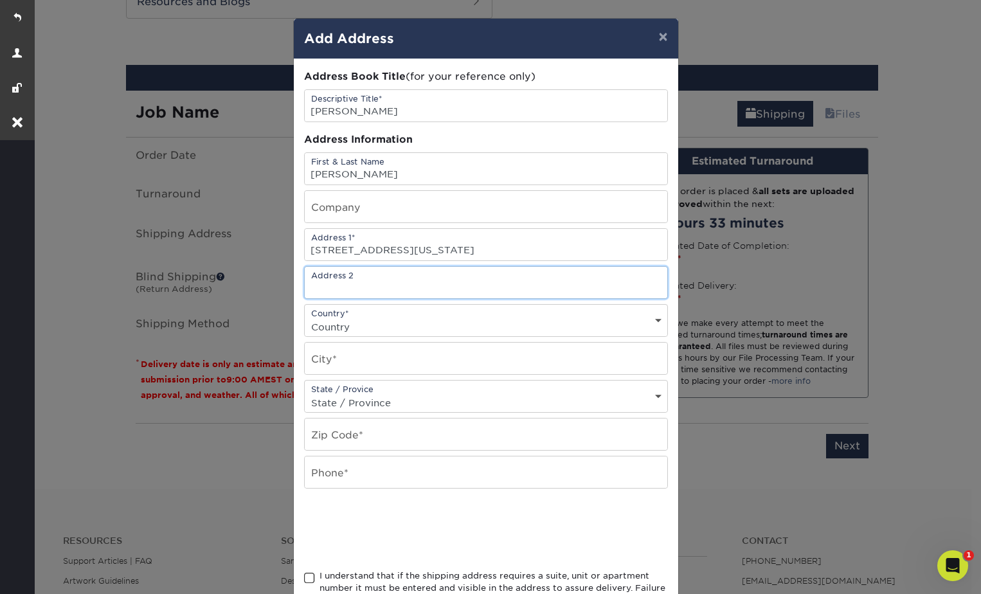
click at [345, 282] on input "text" at bounding box center [486, 283] width 363 height 32
drag, startPoint x: 346, startPoint y: 327, endPoint x: 349, endPoint y: 318, distance: 9.6
click at [346, 327] on select "Country United States Canada ----------------------------- Afghanistan Albania …" at bounding box center [486, 327] width 363 height 19
select select "US"
click at [305, 318] on select "Country United States Canada ----------------------------- Afghanistan Albania …" at bounding box center [486, 327] width 363 height 19
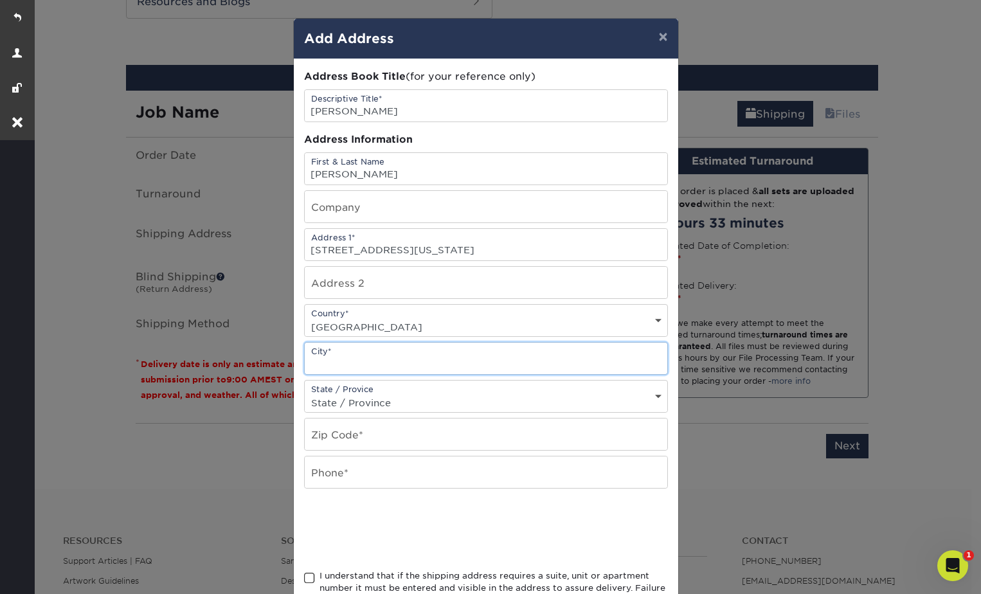
click at [339, 360] on input "text" at bounding box center [486, 359] width 363 height 32
type input "M"
type input "Cape May"
select select "NJ"
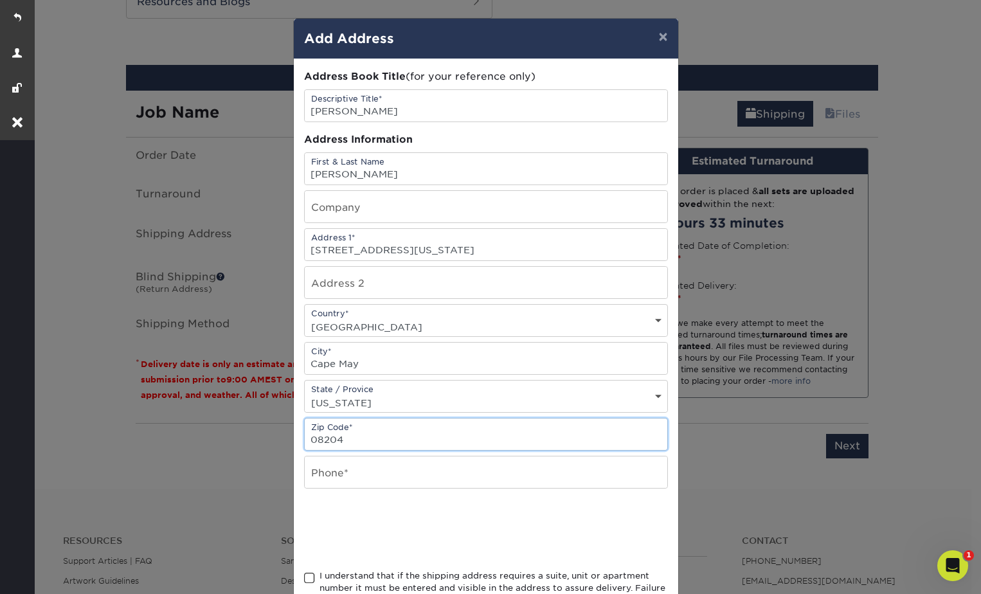
type input "08204"
click at [347, 462] on input "text" at bounding box center [486, 473] width 363 height 32
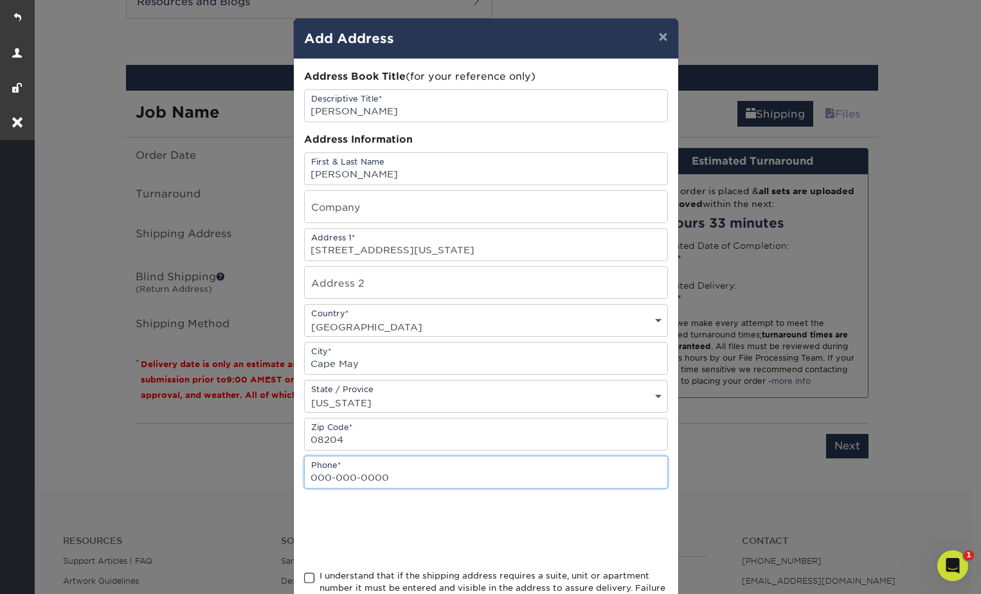
type input "000-000-0000"
click at [306, 581] on span at bounding box center [309, 578] width 11 height 12
click at [0, 0] on input "I understand that if the shipping address requires a suite, unit or apartment n…" at bounding box center [0, 0] width 0 height 0
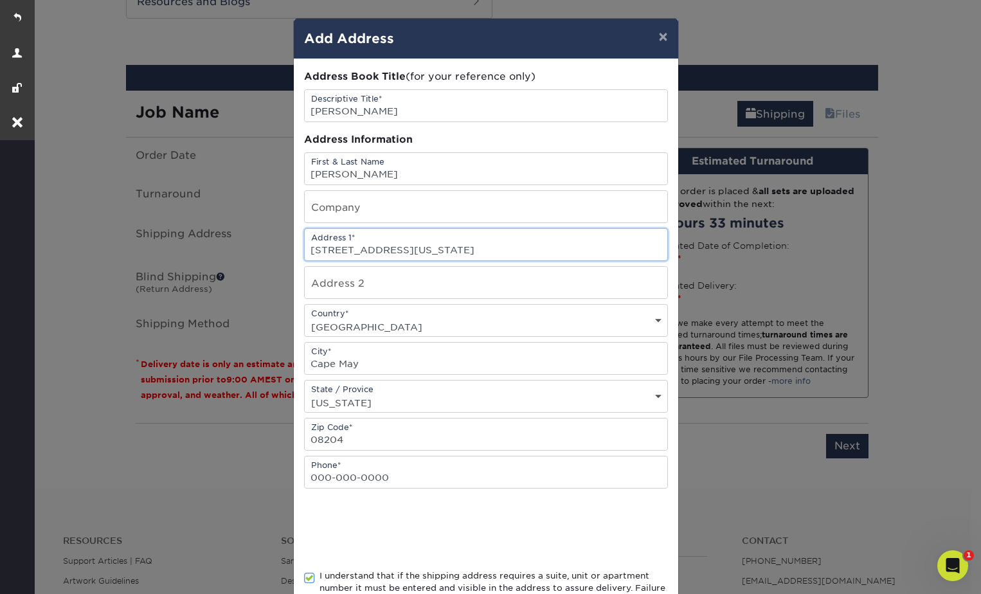
drag, startPoint x: 555, startPoint y: 243, endPoint x: 422, endPoint y: 243, distance: 133.1
click at [422, 243] on input "1385 Washington Street, Cape May, NJ 08204" at bounding box center [486, 245] width 363 height 32
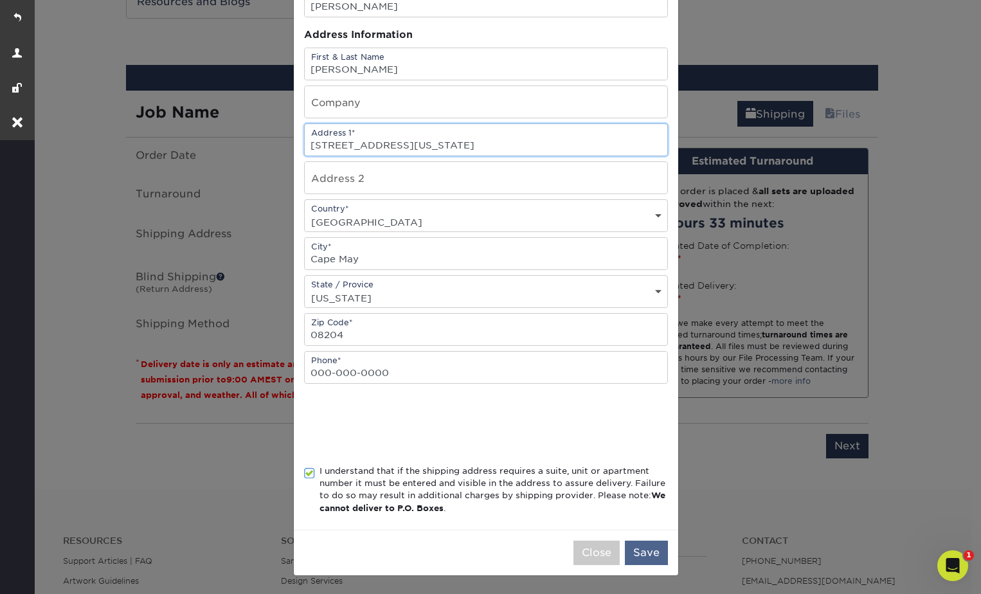
type input "1385 Washington Street"
click at [635, 550] on button "Save" at bounding box center [646, 553] width 43 height 24
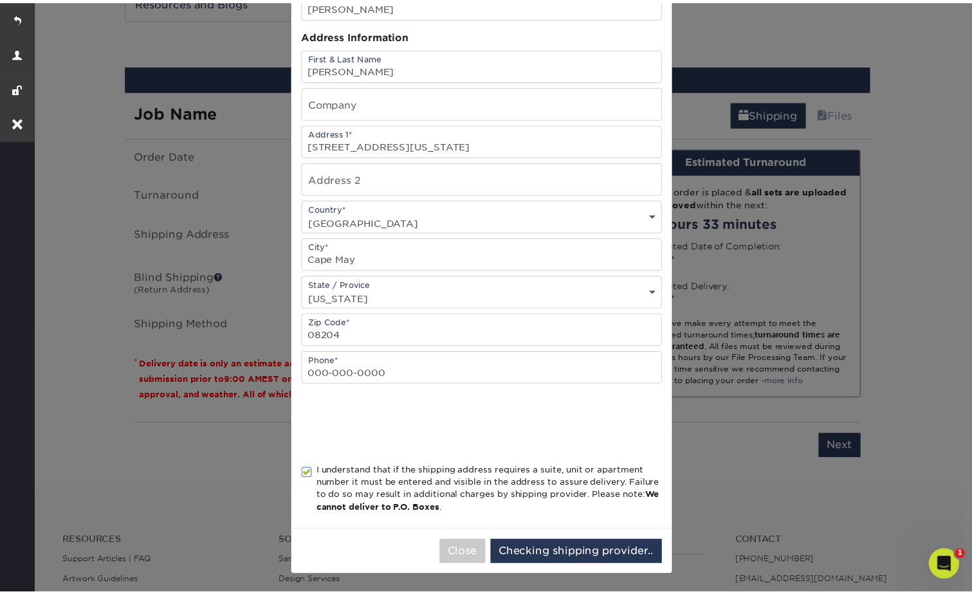
scroll to position [0, 0]
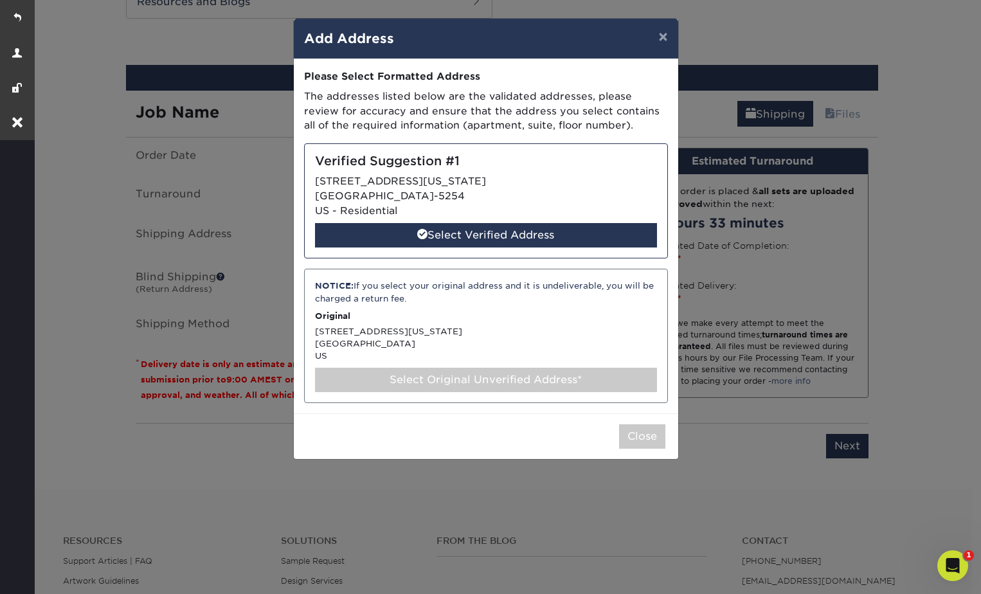
click at [386, 199] on div "Verified Suggestion #1 1385 WASHINGTON ST CAPE MAY, NJ 08204-5254 US - Resident…" at bounding box center [486, 200] width 364 height 115
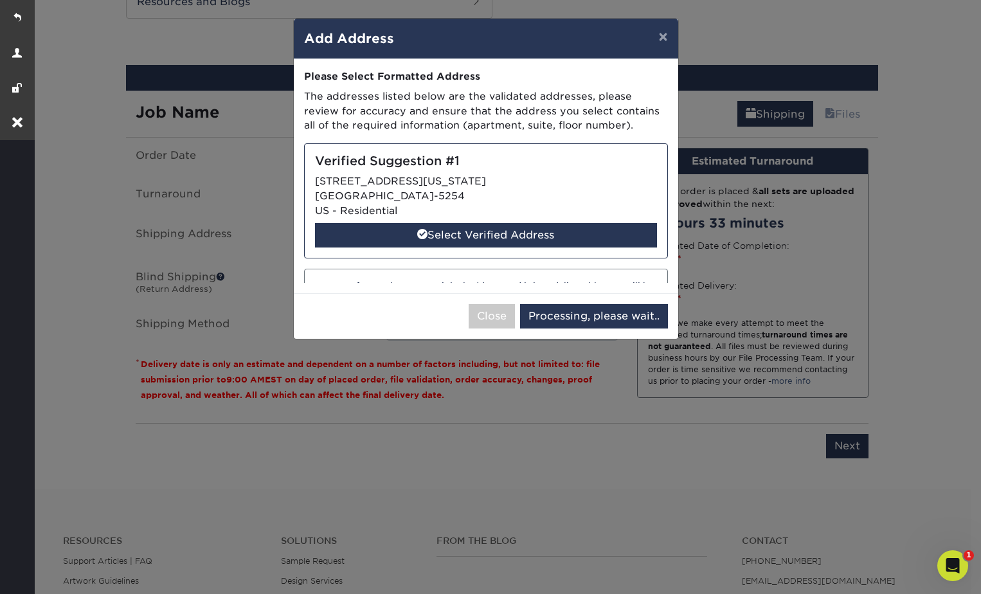
select select "285197"
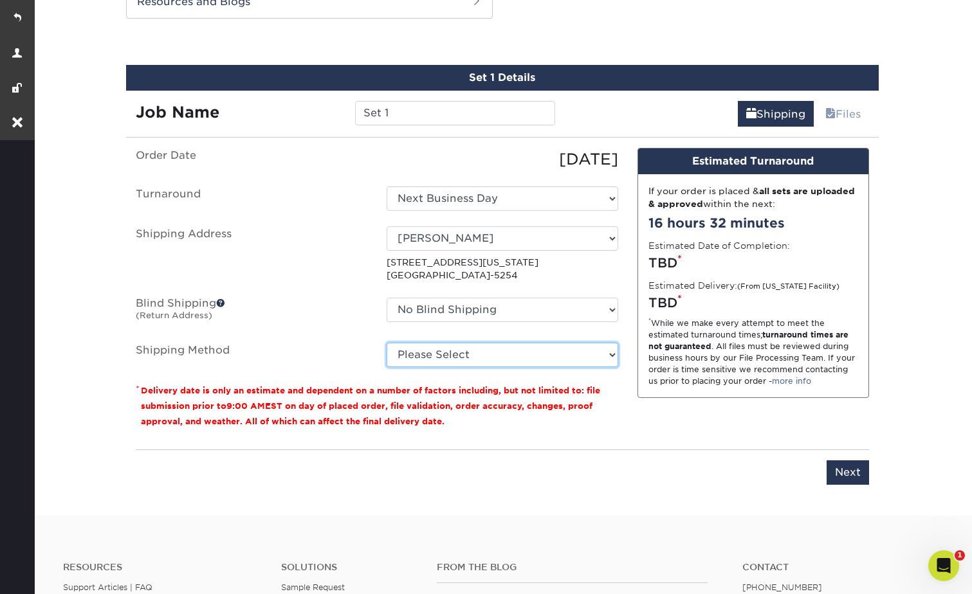
click at [437, 351] on select "Please Select Ground Shipping (+$7.84) 3 Day Shipping Service (+$24.92) 2 Day A…" at bounding box center [503, 355] width 232 height 24
select select "03"
click at [387, 343] on select "Please Select Ground Shipping (+$7.84) 3 Day Shipping Service (+$24.92) 2 Day A…" at bounding box center [503, 355] width 232 height 24
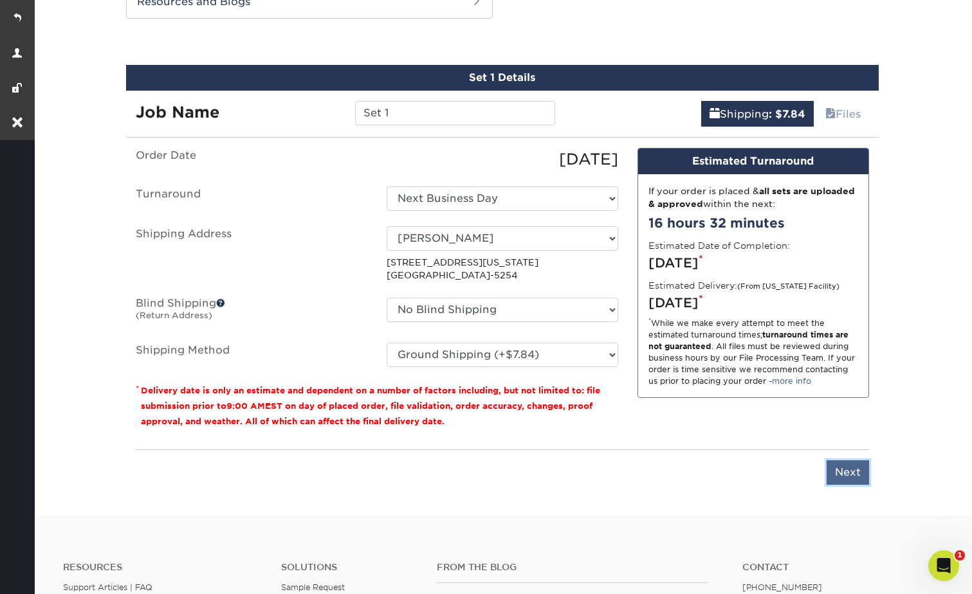
drag, startPoint x: 848, startPoint y: 471, endPoint x: 842, endPoint y: 403, distance: 67.8
click at [849, 471] on input "Next" at bounding box center [847, 473] width 42 height 24
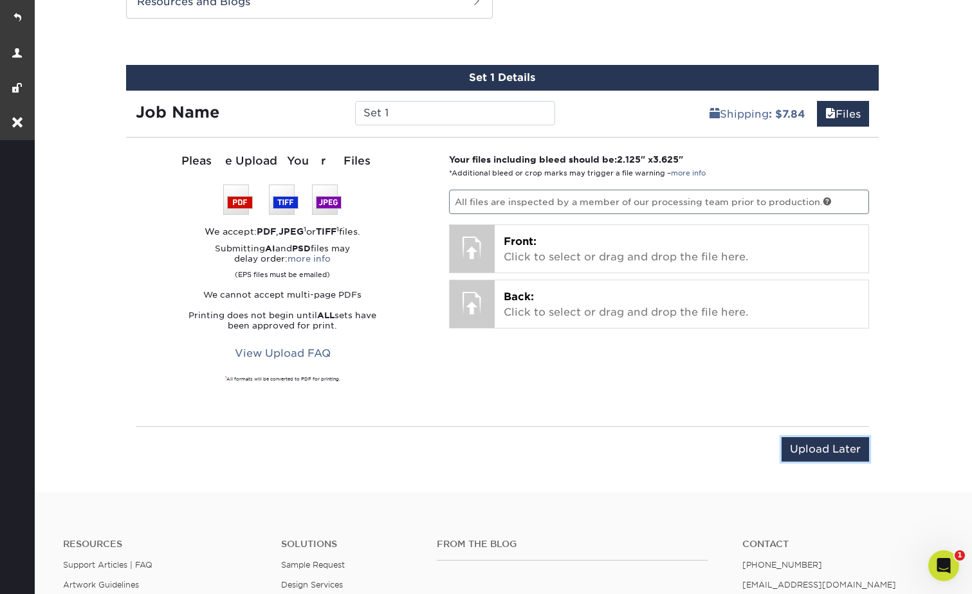
click at [813, 444] on input "Upload Later" at bounding box center [824, 449] width 87 height 24
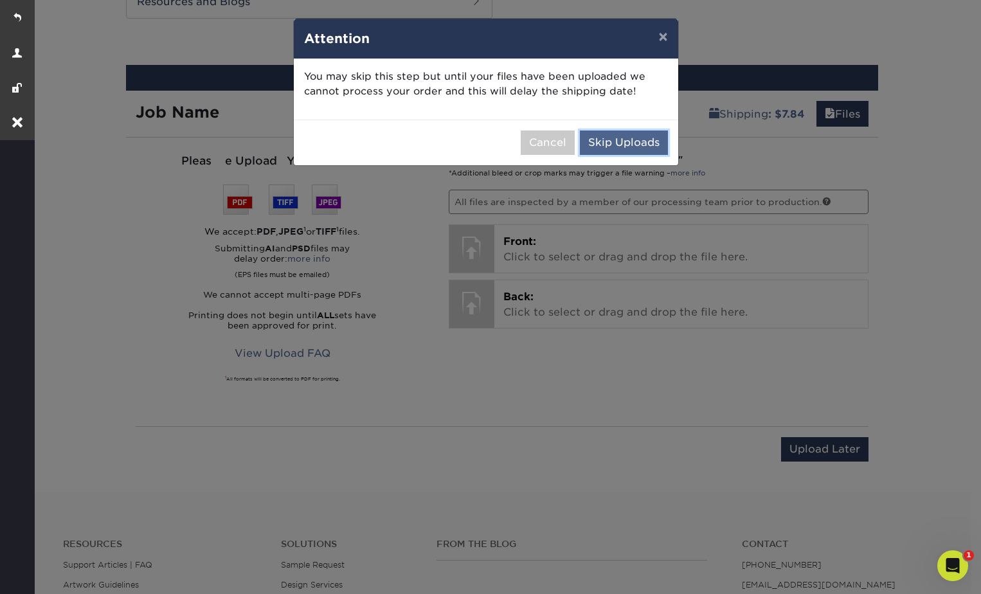
click at [641, 145] on button "Skip Uploads" at bounding box center [624, 143] width 88 height 24
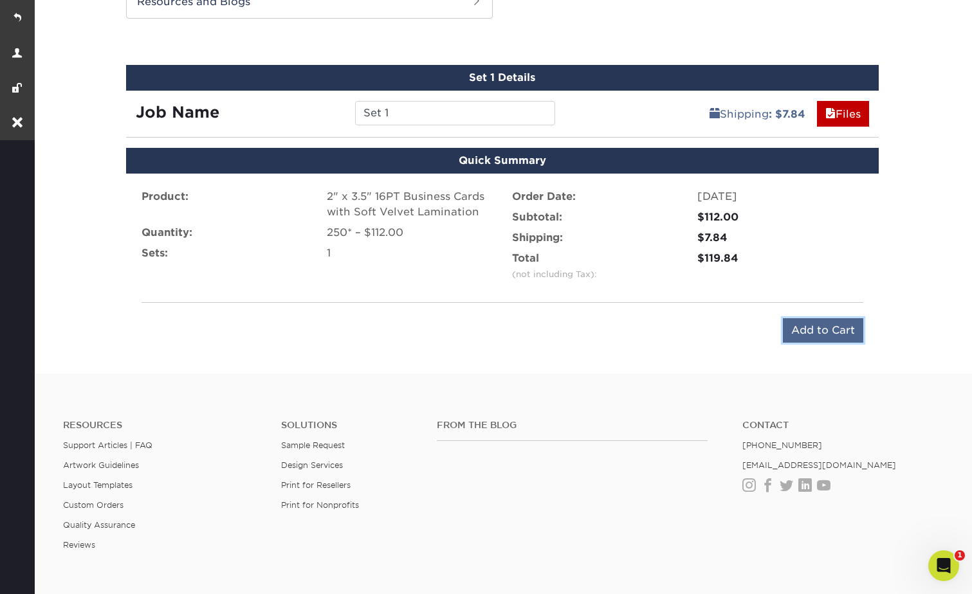
click at [830, 320] on input "Add to Cart" at bounding box center [823, 330] width 80 height 24
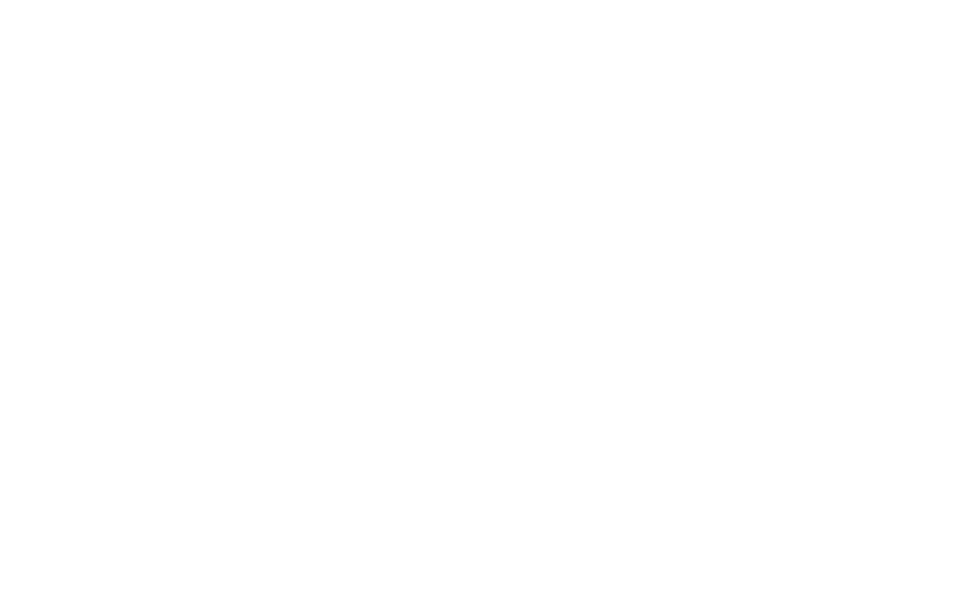
drag, startPoint x: 0, startPoint y: 0, endPoint x: 31, endPoint y: 8, distance: 32.0
click at [25, 16] on link at bounding box center [17, 17] width 35 height 35
